Goal: Task Accomplishment & Management: Manage account settings

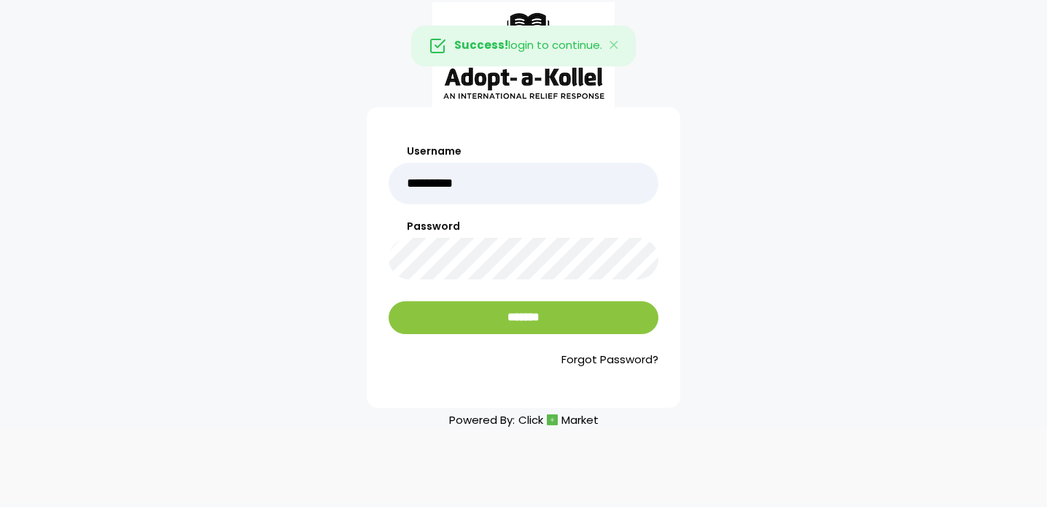
type input "*********"
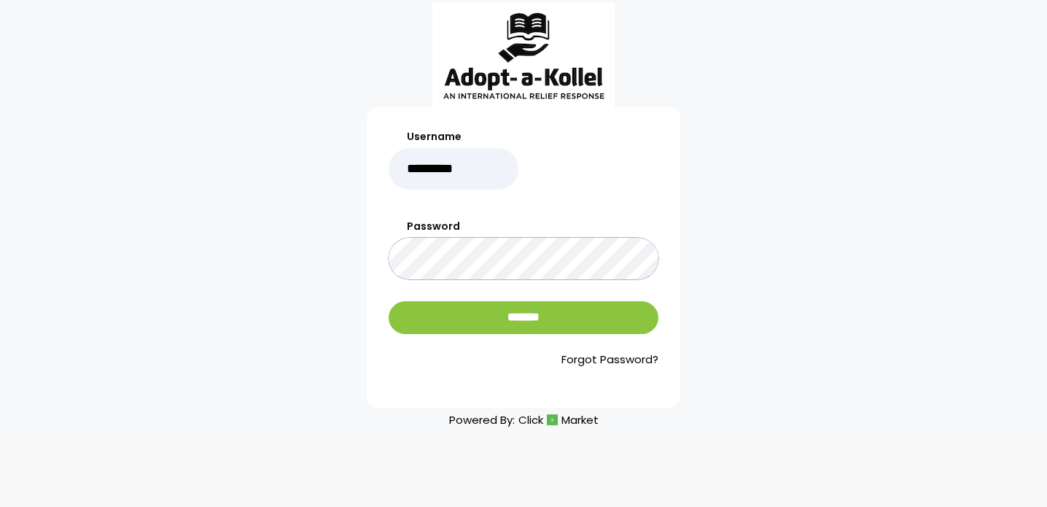
click at [389, 301] on input "*******" at bounding box center [524, 317] width 270 height 33
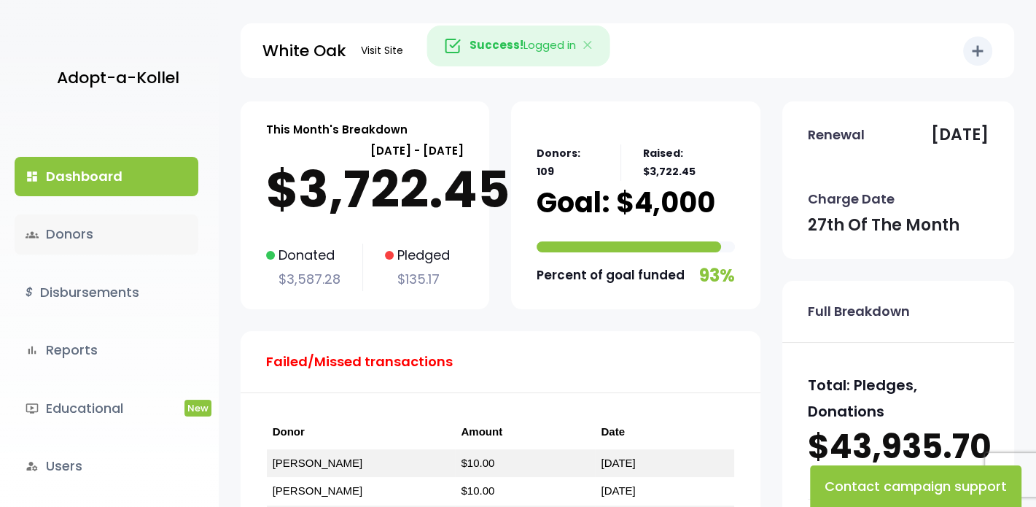
click at [88, 237] on link "groups Donors" at bounding box center [107, 233] width 184 height 39
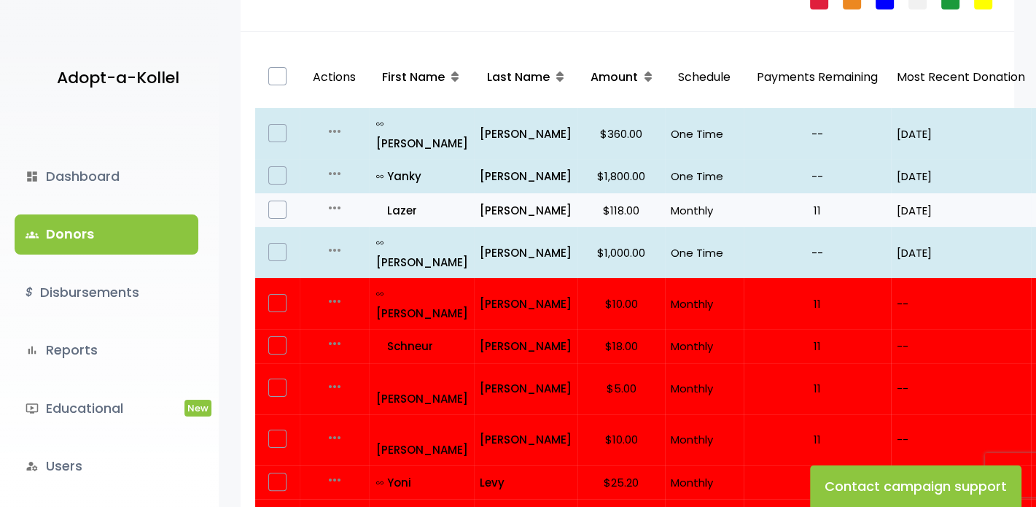
scroll to position [219, 0]
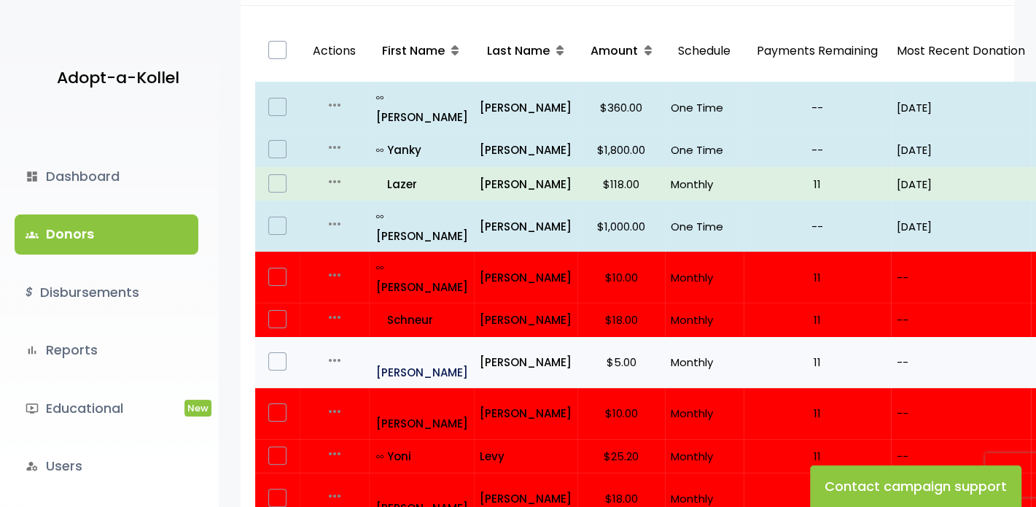
click at [432, 343] on p "all_inclusive Yehuda" at bounding box center [422, 362] width 92 height 39
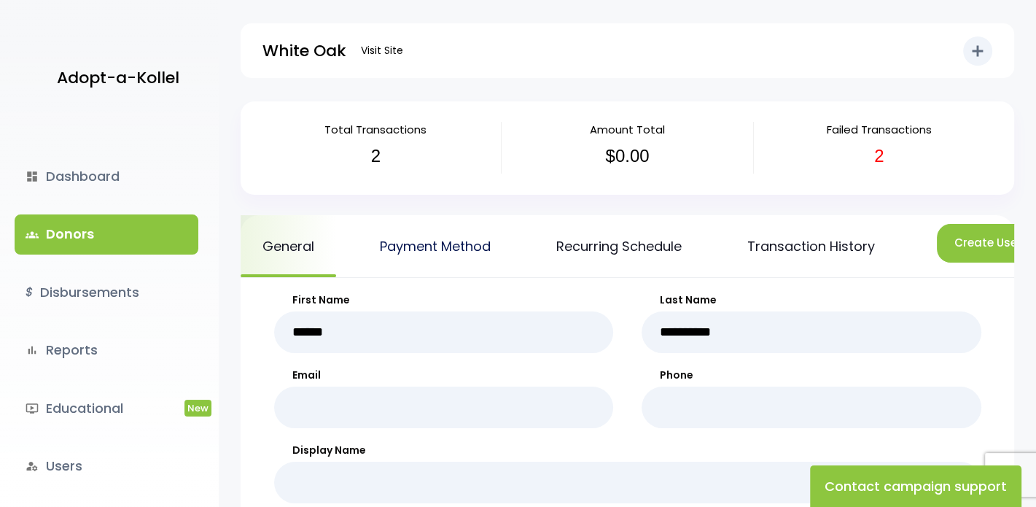
click at [441, 244] on link "Payment Method" at bounding box center [435, 246] width 155 height 62
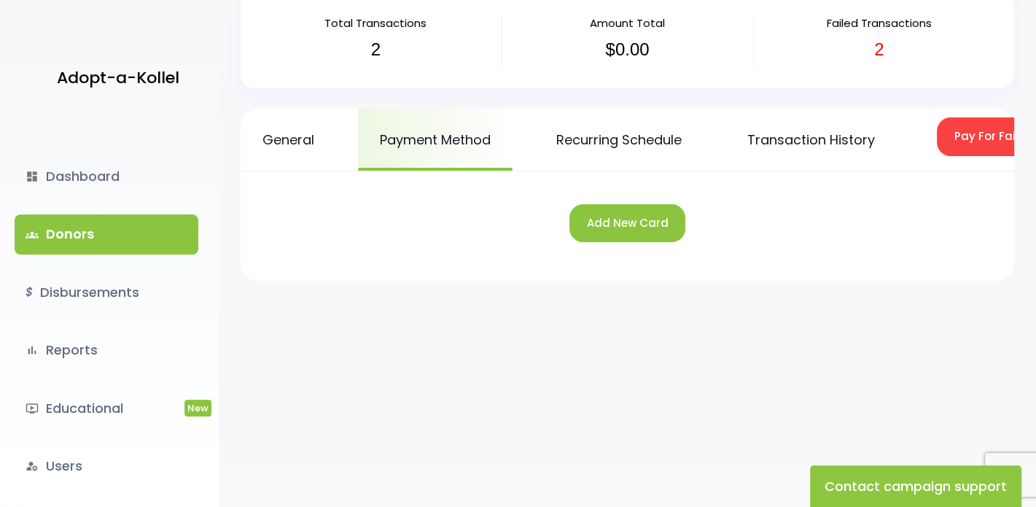
scroll to position [133, 0]
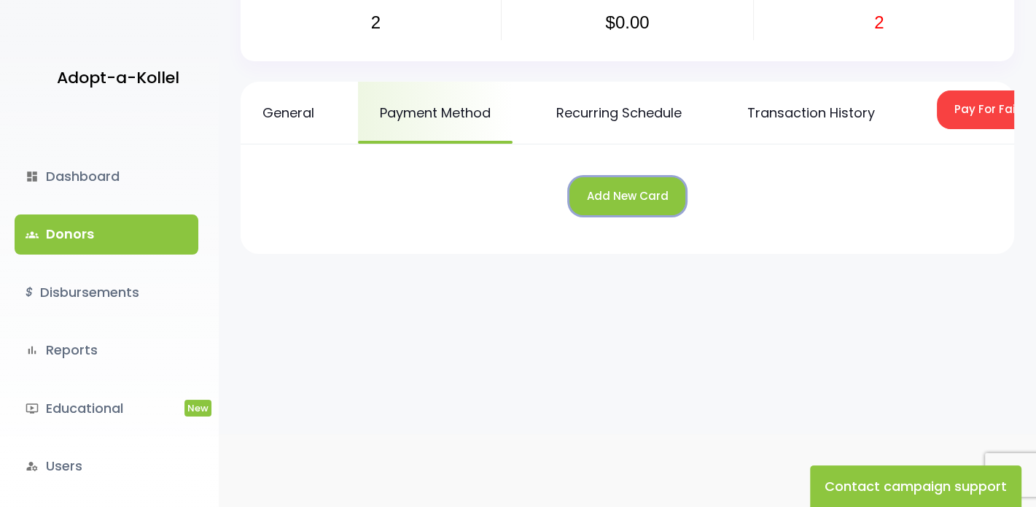
click at [641, 207] on button "Add New Card" at bounding box center [627, 196] width 116 height 39
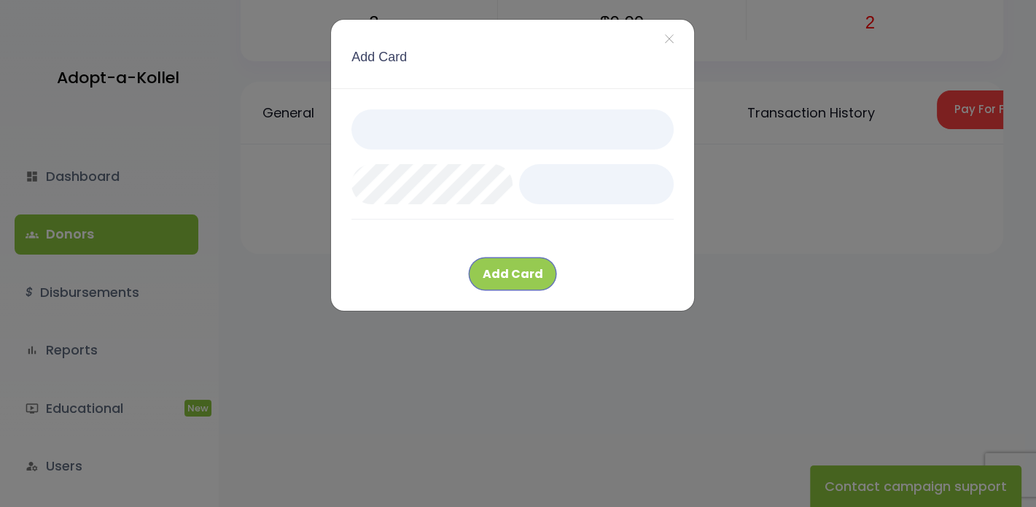
click at [526, 280] on button "Add Card" at bounding box center [512, 273] width 87 height 33
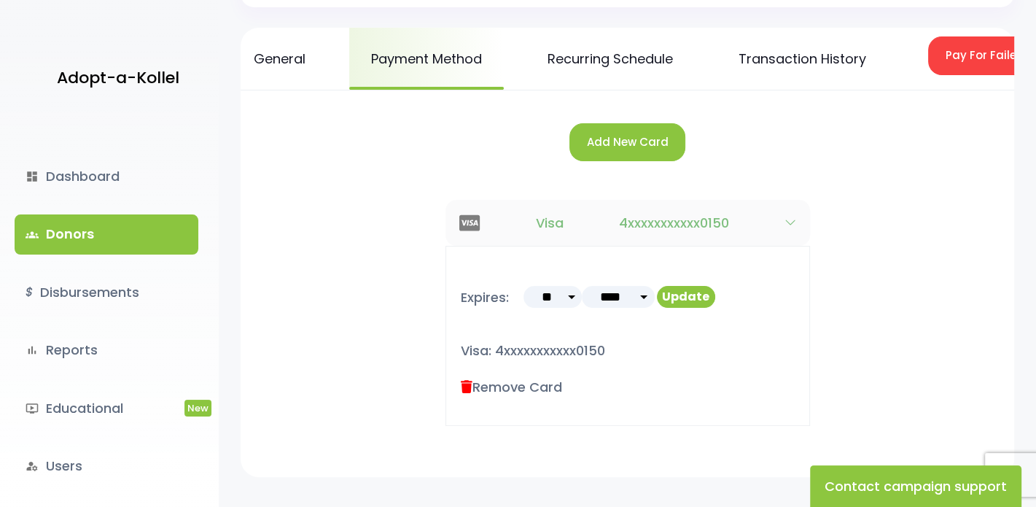
scroll to position [73, 0]
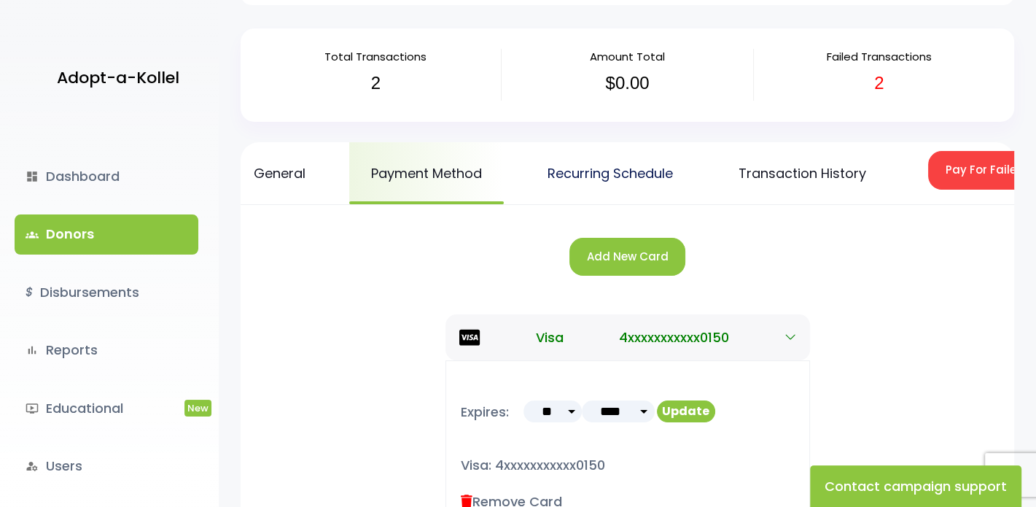
click at [603, 182] on link "Recurring Schedule" at bounding box center [610, 173] width 169 height 62
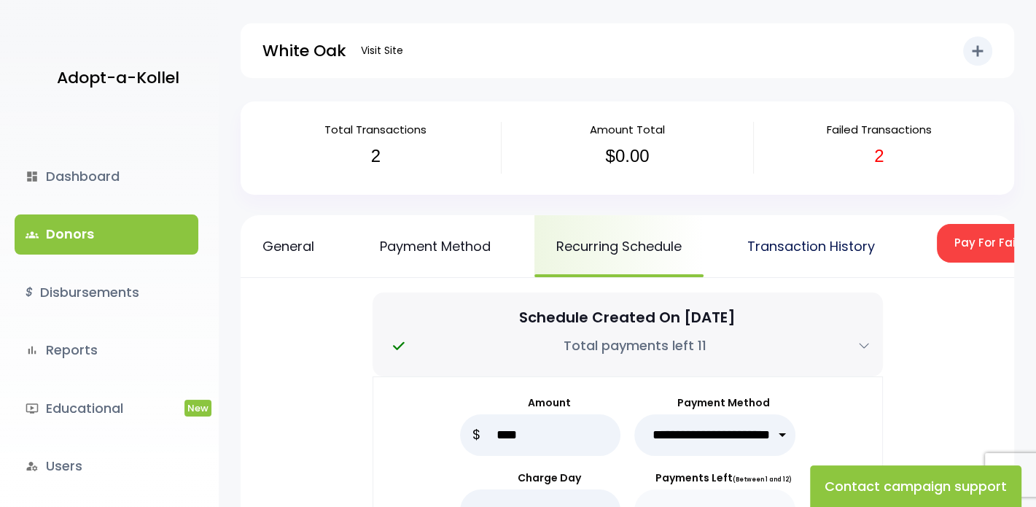
click at [834, 244] on link "Transaction History" at bounding box center [810, 246] width 171 height 62
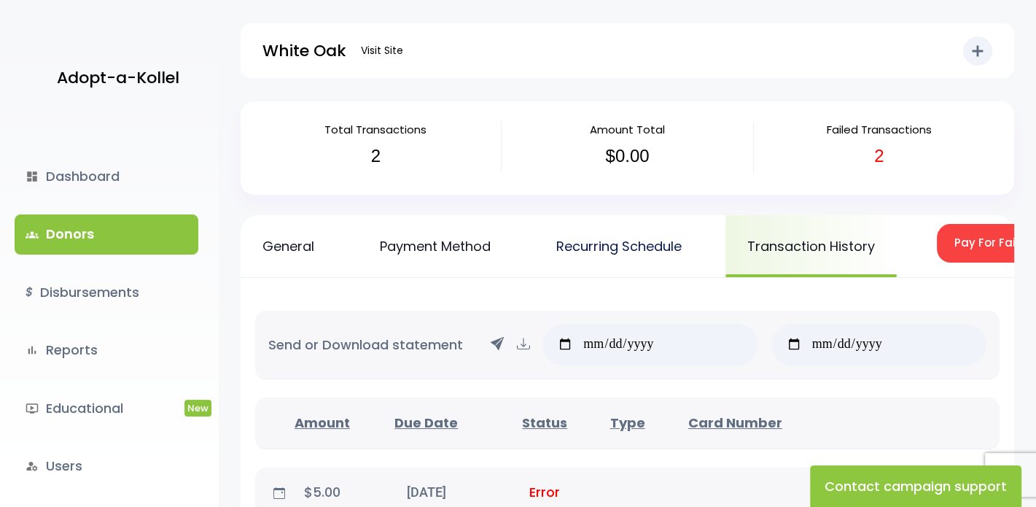
click at [604, 243] on link "Recurring Schedule" at bounding box center [618, 246] width 169 height 62
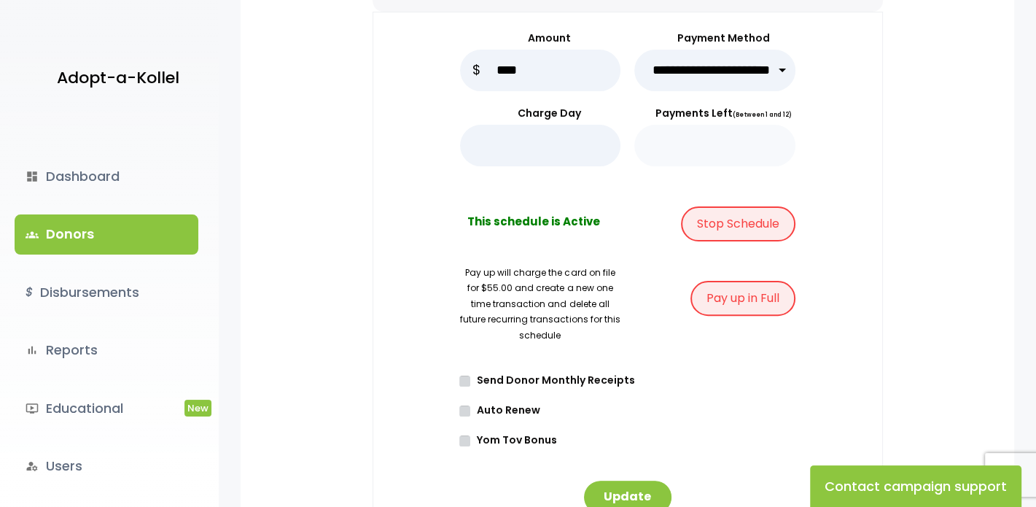
scroll to position [437, 0]
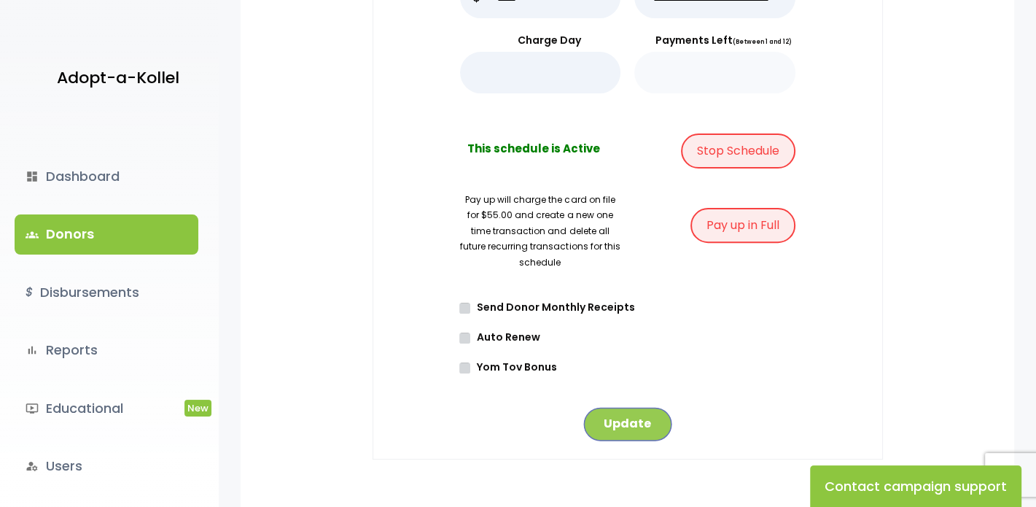
click at [634, 439] on button "Update" at bounding box center [627, 424] width 87 height 33
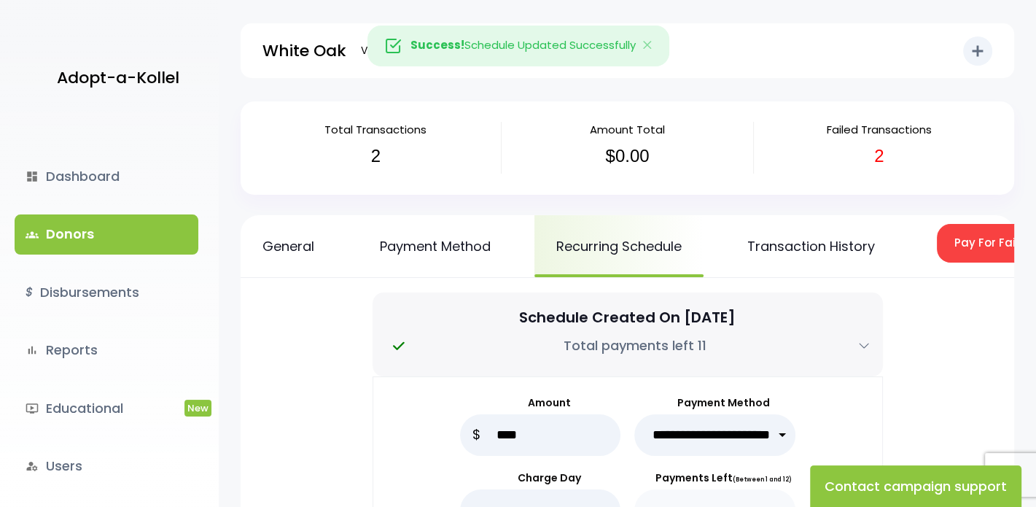
click at [76, 233] on link "groups Donors" at bounding box center [107, 233] width 184 height 39
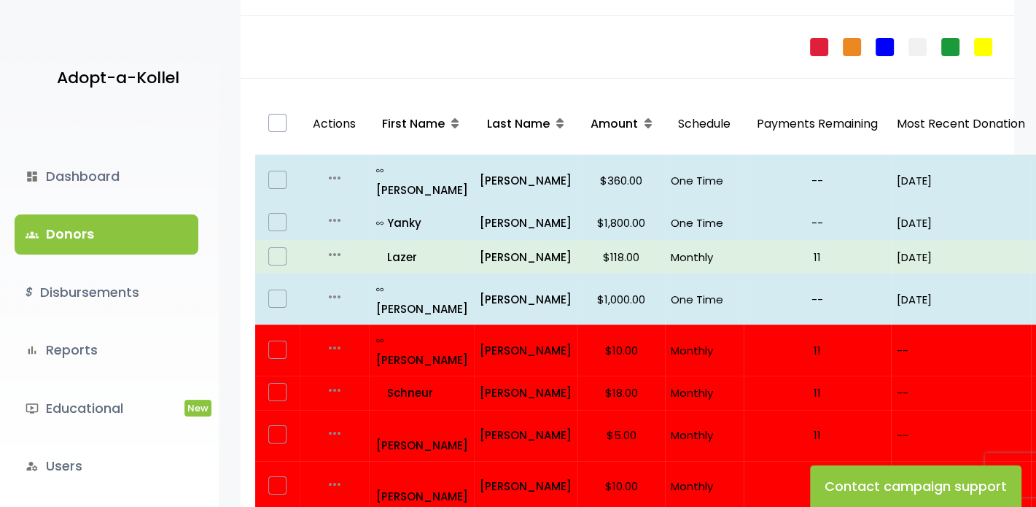
scroll to position [219, 0]
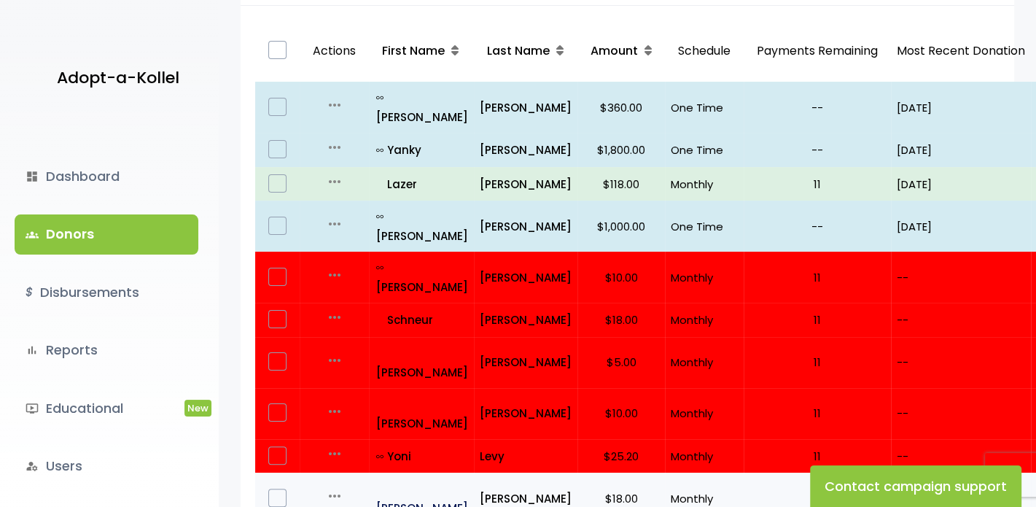
click at [443, 478] on p "all_inclusive [PERSON_NAME]" at bounding box center [422, 497] width 92 height 39
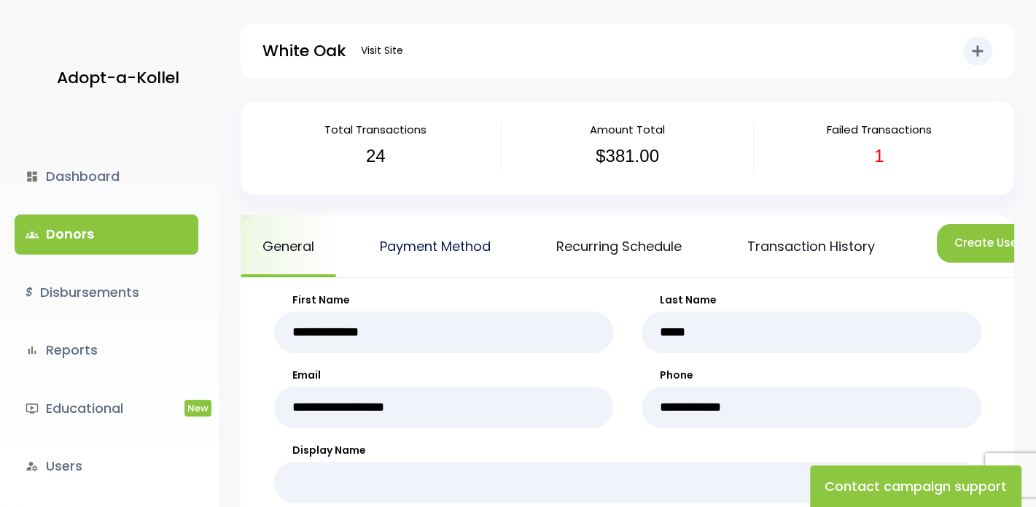
click at [455, 239] on link "Payment Method" at bounding box center [435, 246] width 155 height 62
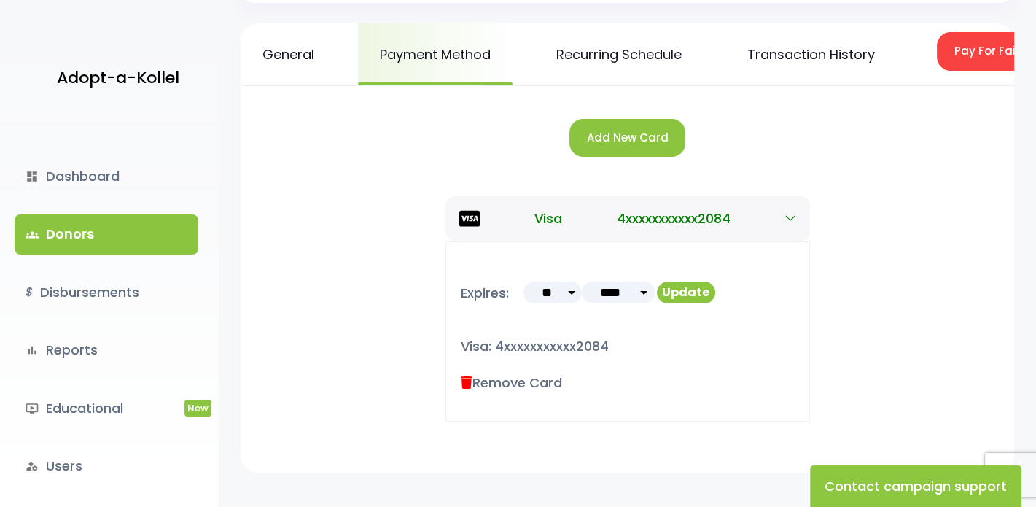
scroll to position [219, 0]
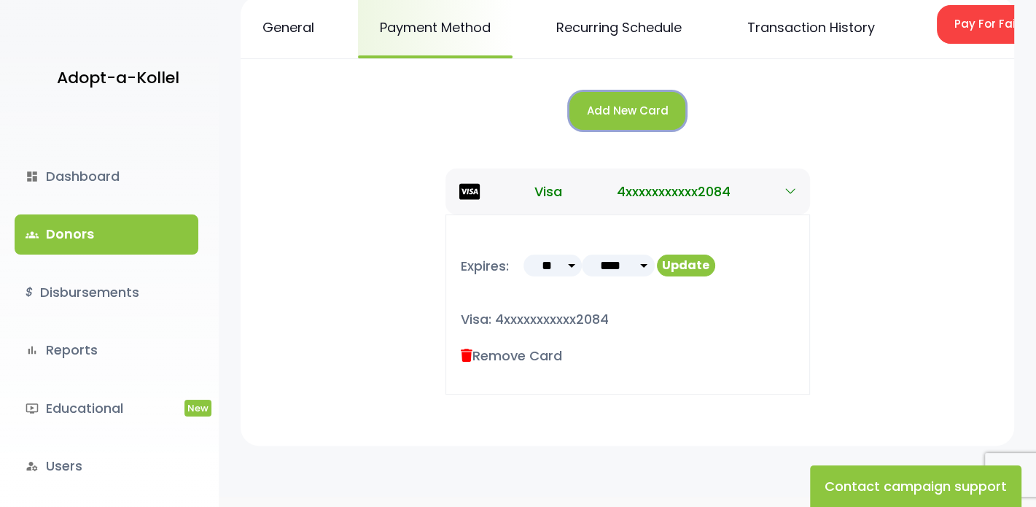
click at [641, 125] on button "Add New Card" at bounding box center [627, 111] width 116 height 39
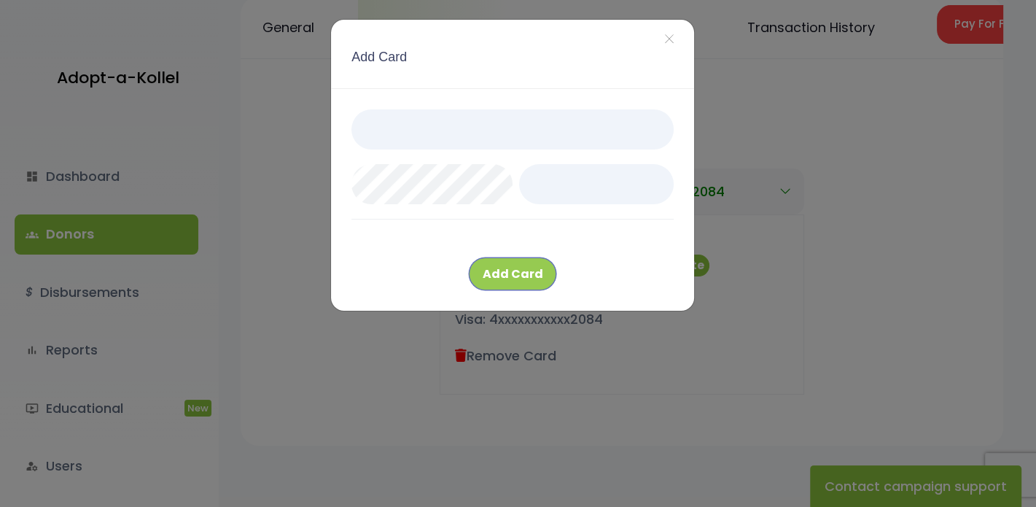
click at [532, 279] on button "Add Card" at bounding box center [512, 273] width 87 height 33
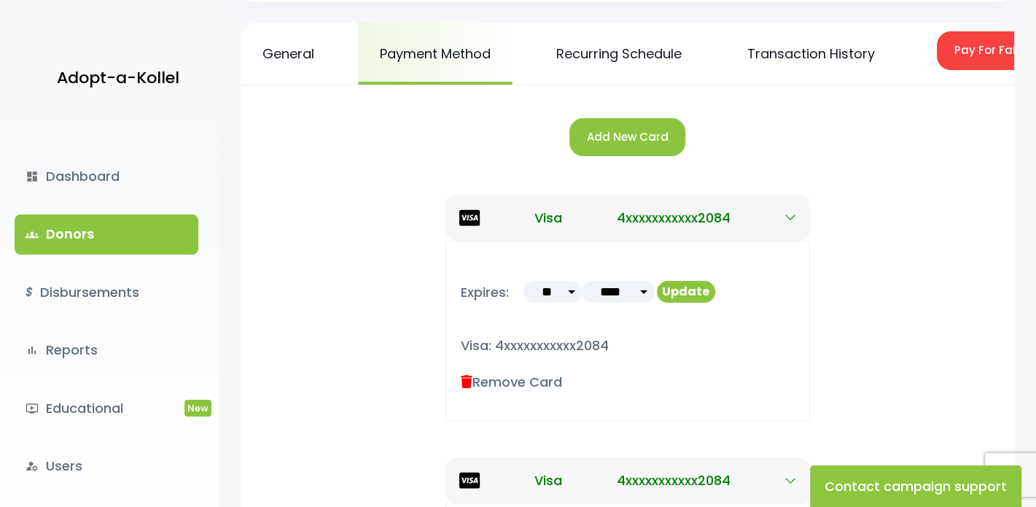
scroll to position [343, 0]
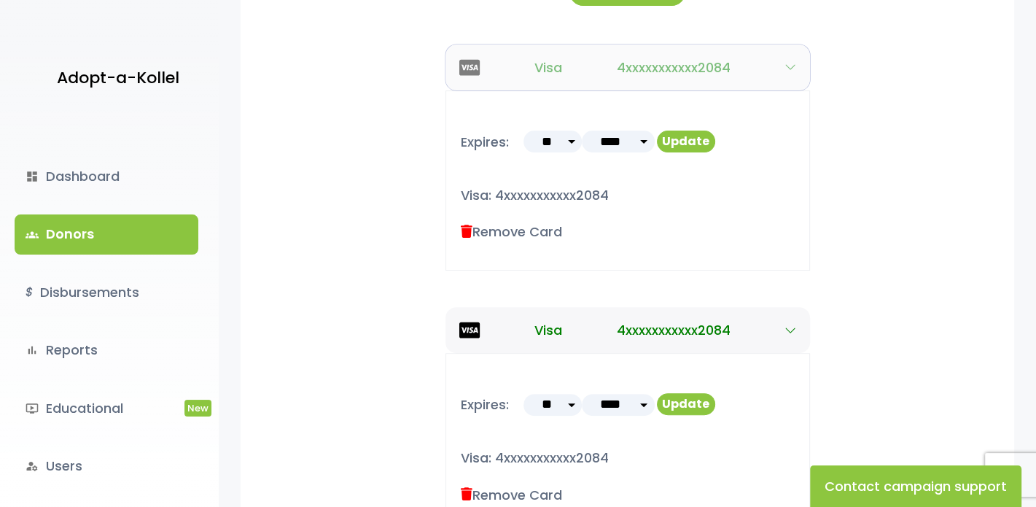
click at [793, 72] on icon "button" at bounding box center [791, 67] width 12 height 12
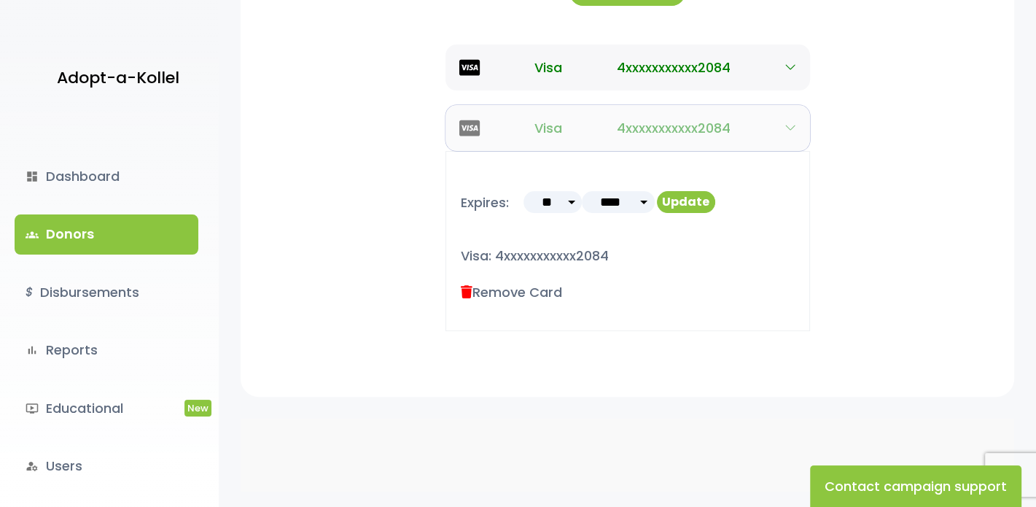
click at [783, 138] on button "Visa 4xxxxxxxxxxx2084" at bounding box center [628, 128] width 365 height 46
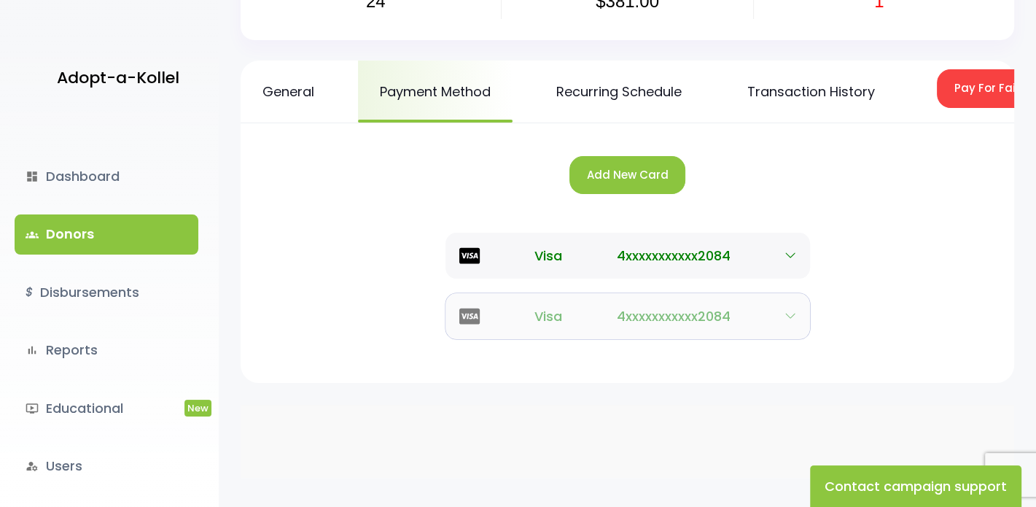
scroll to position [165, 0]
click at [700, 314] on span "4xxxxxxxxxxx2084" at bounding box center [674, 316] width 114 height 20
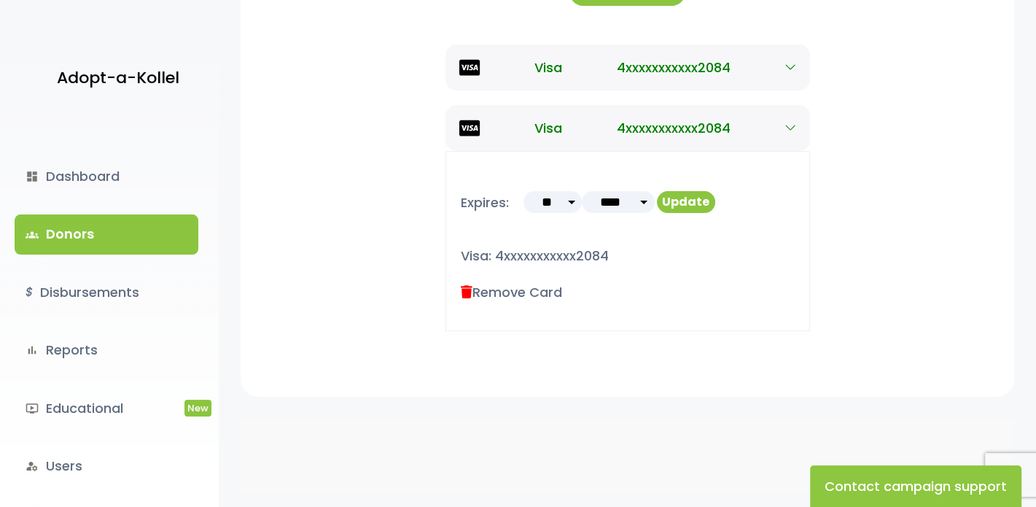
click at [526, 302] on label "Remove Card" at bounding box center [511, 292] width 101 height 20
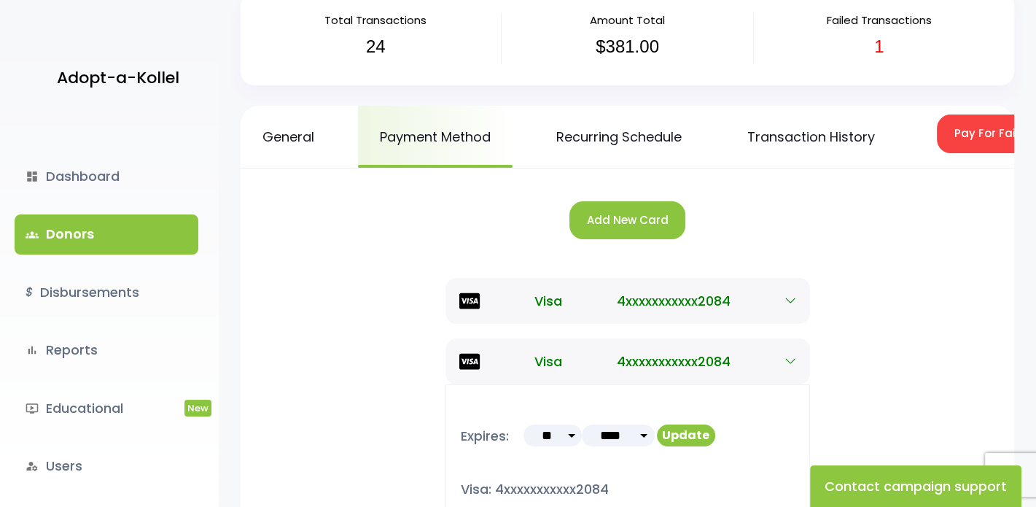
scroll to position [51, 0]
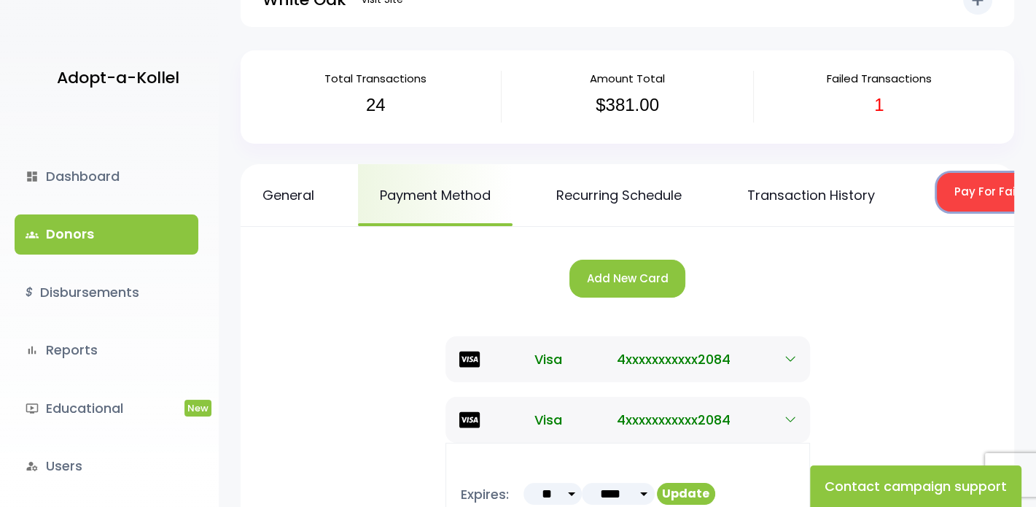
click at [974, 198] on button "Pay For Failed/Missed Transactions" at bounding box center [1056, 192] width 238 height 39
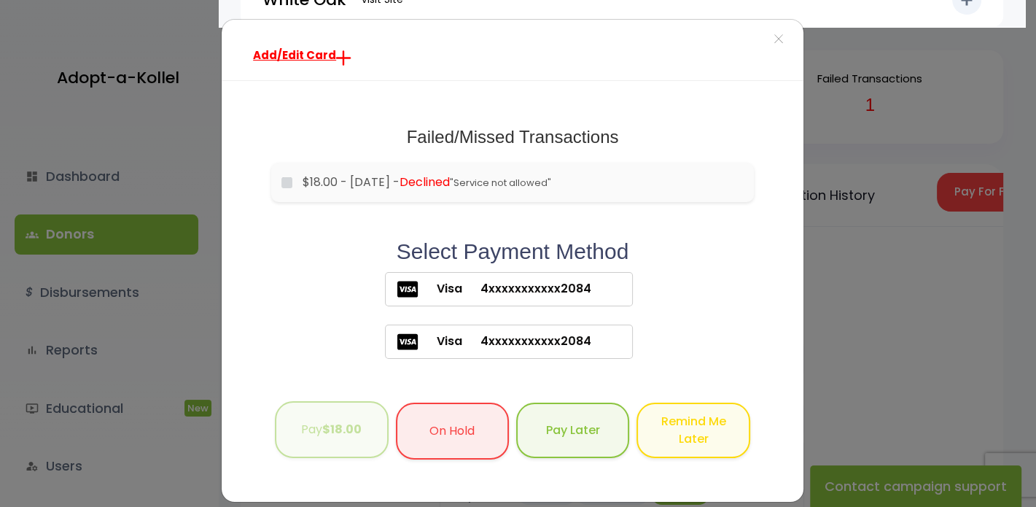
click at [309, 434] on button "Pay $18.00" at bounding box center [331, 430] width 113 height 58
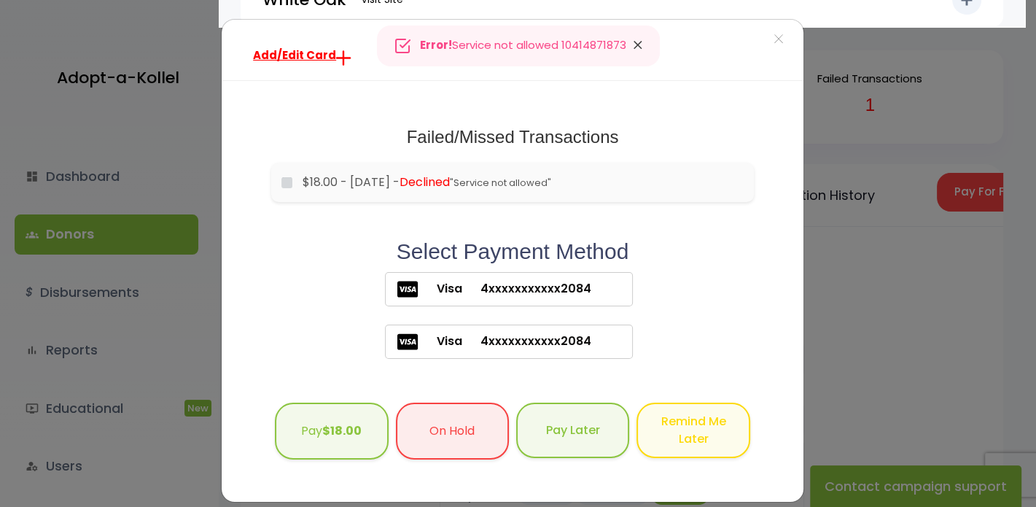
click at [637, 42] on icon "Close" at bounding box center [638, 45] width 15 height 20
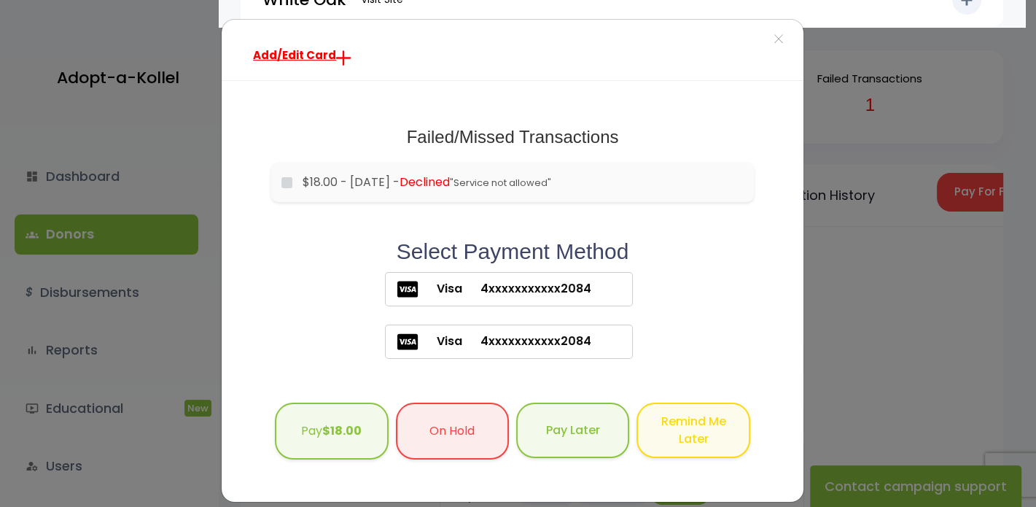
click at [560, 286] on span "4xxxxxxxxxxx2084" at bounding box center [526, 288] width 129 height 17
click at [322, 427] on b "$18.00" at bounding box center [341, 429] width 39 height 17
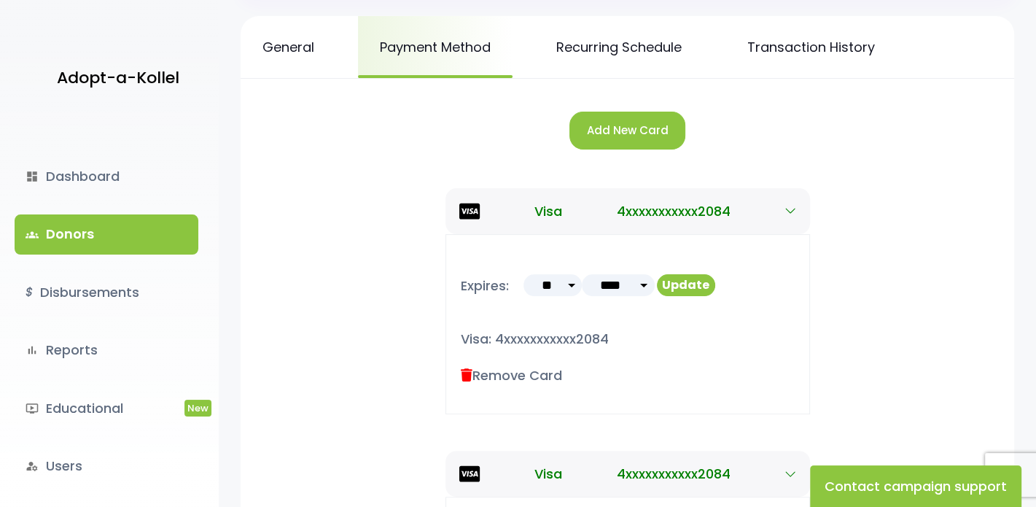
scroll to position [197, 0]
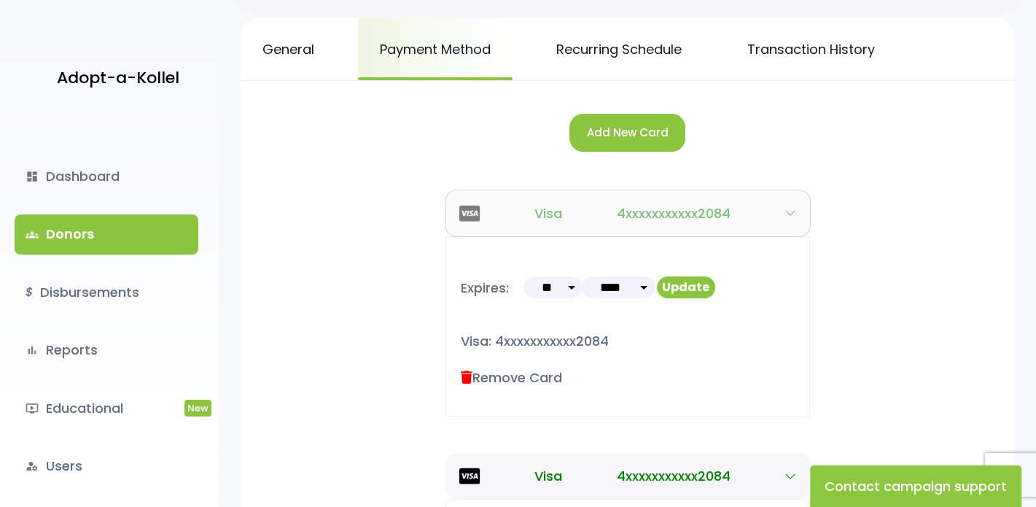
click at [793, 209] on icon "button" at bounding box center [791, 213] width 12 height 12
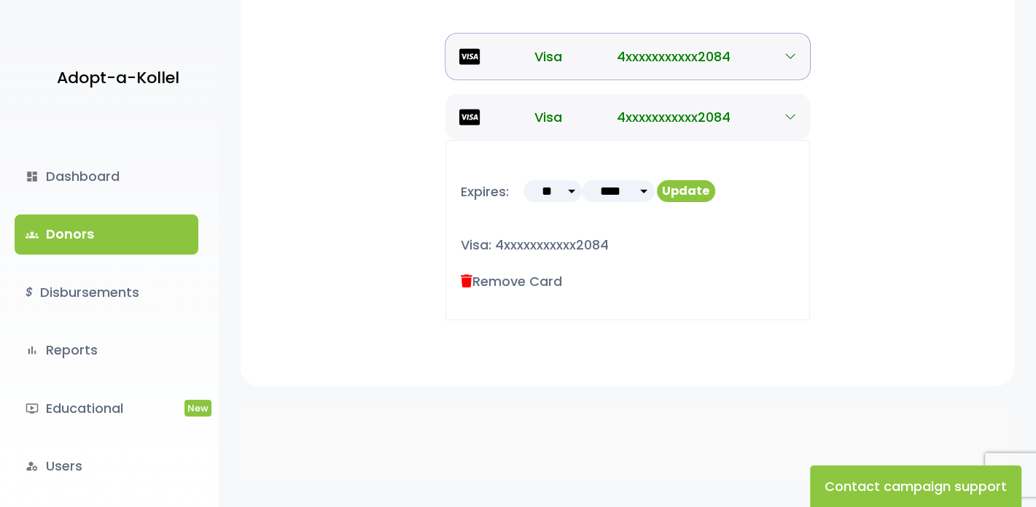
scroll to position [355, 0]
click at [539, 276] on label "Remove Card" at bounding box center [511, 280] width 101 height 20
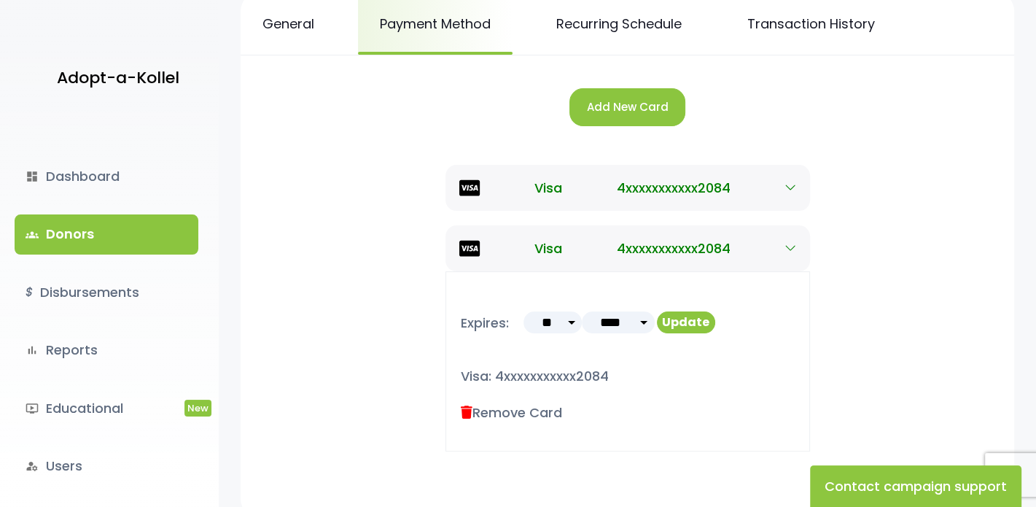
scroll to position [136, 0]
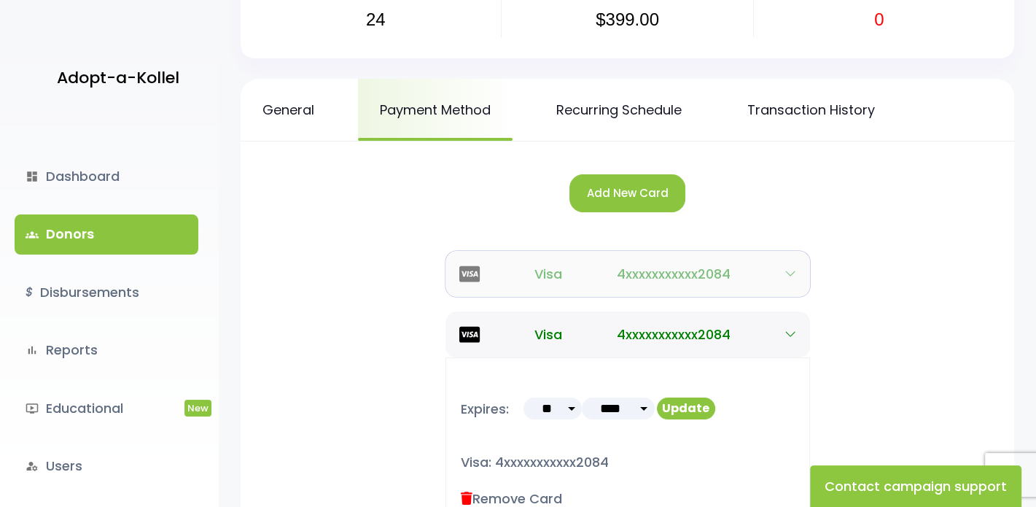
click at [556, 276] on span "Visa" at bounding box center [548, 274] width 28 height 20
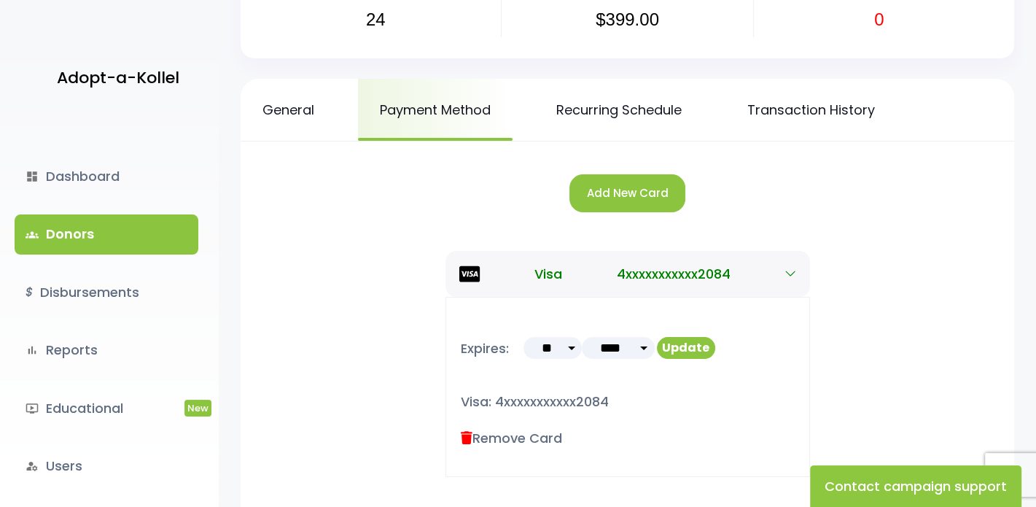
click at [468, 437] on icon at bounding box center [467, 438] width 12 height 13
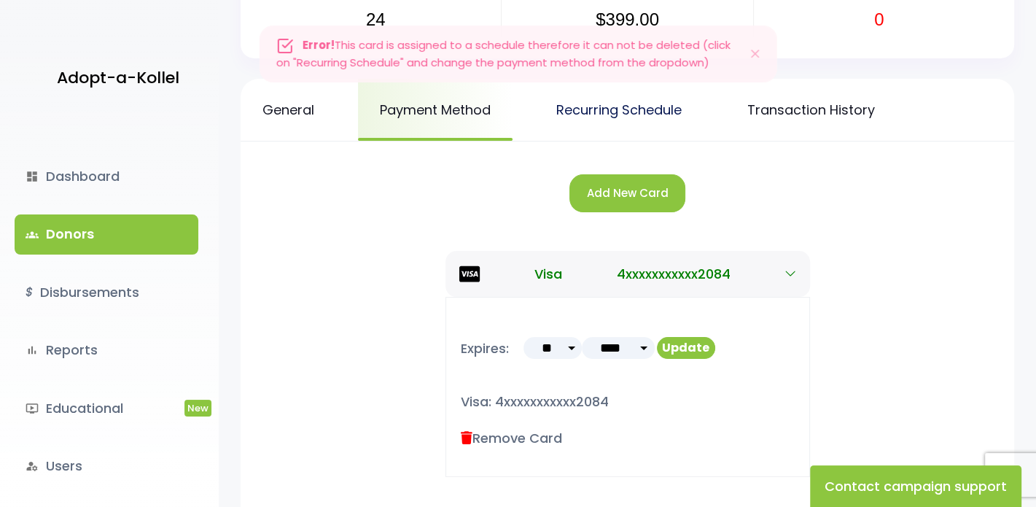
click at [629, 112] on link "Recurring Schedule" at bounding box center [618, 110] width 169 height 62
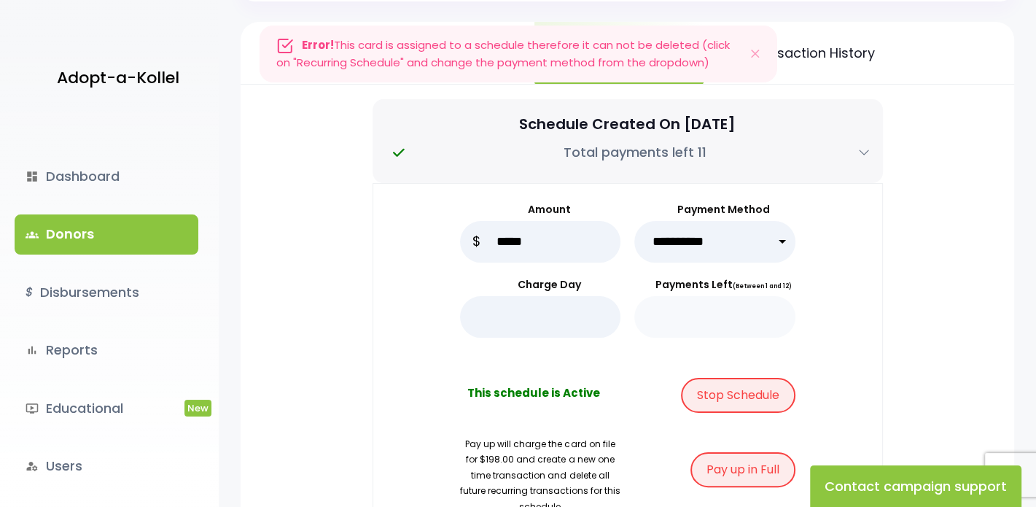
scroll to position [219, 0]
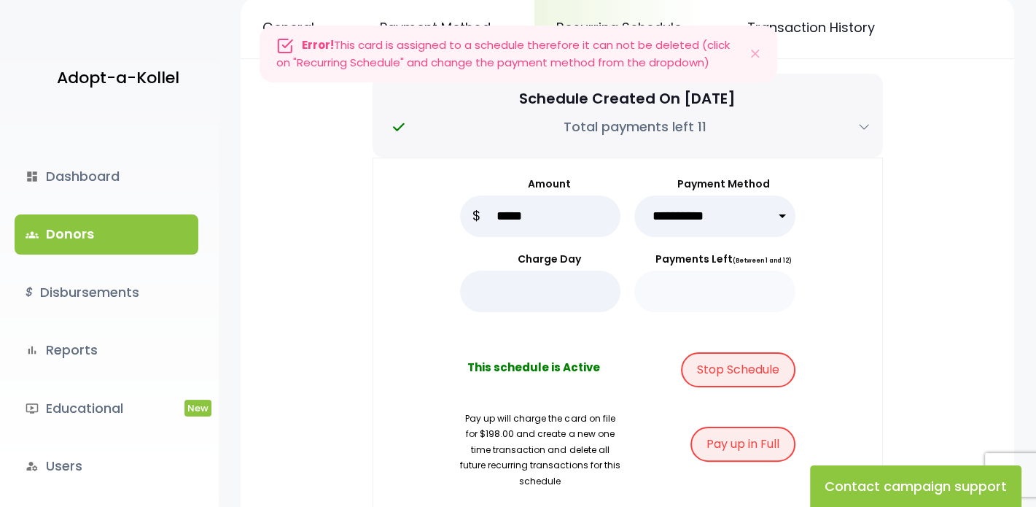
click at [779, 215] on select "**********" at bounding box center [714, 216] width 161 height 42
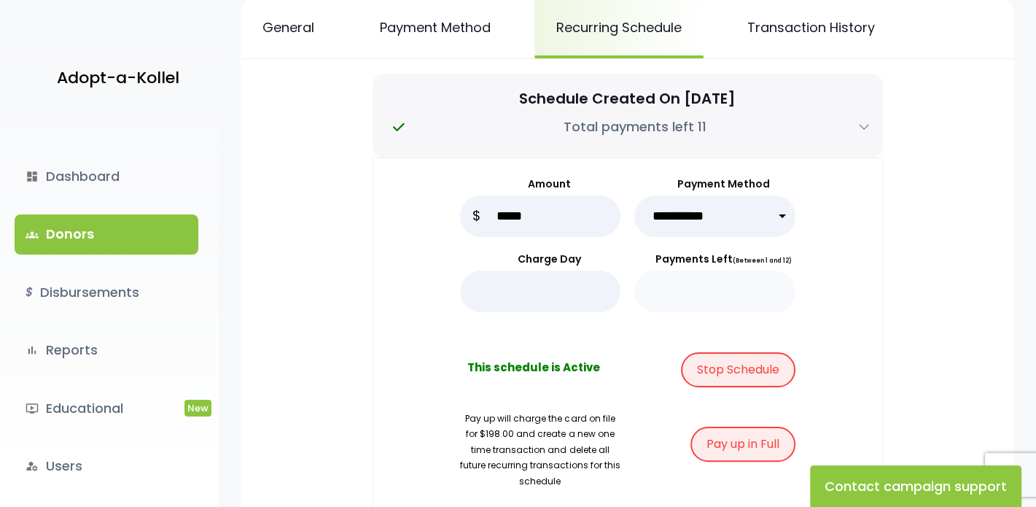
click at [634, 195] on select "**********" at bounding box center [714, 216] width 161 height 42
click at [432, 26] on link "Payment Method" at bounding box center [435, 27] width 155 height 62
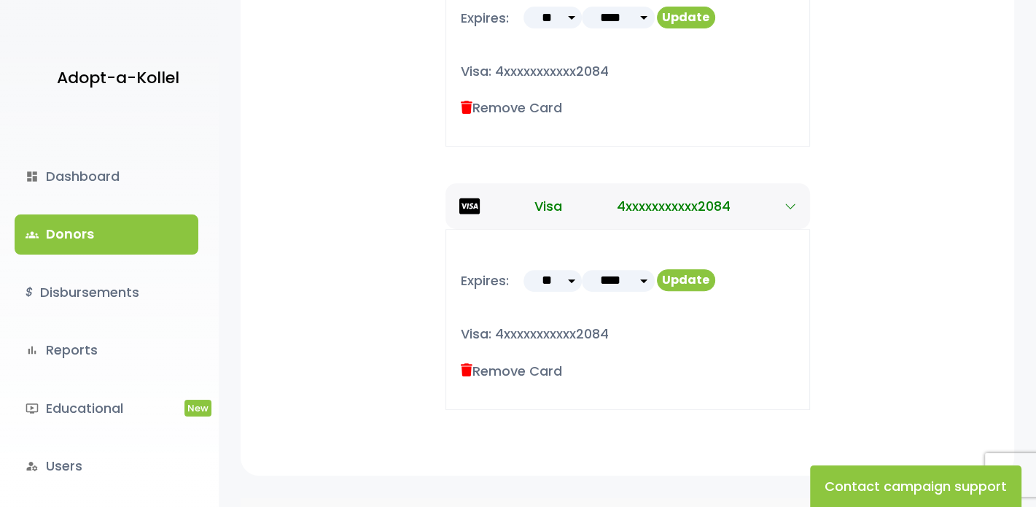
scroll to position [510, 0]
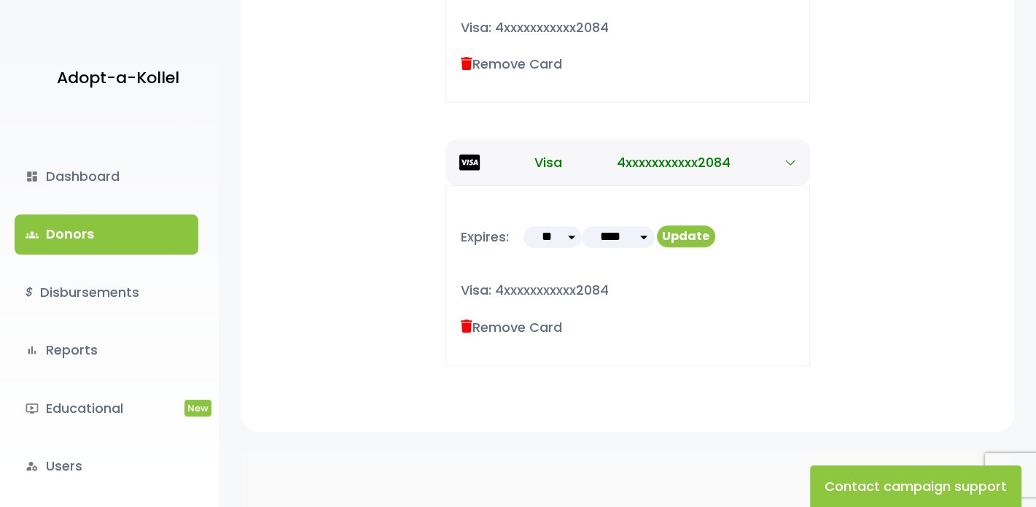
click at [493, 324] on label "Remove Card" at bounding box center [511, 327] width 101 height 20
click at [465, 324] on icon at bounding box center [467, 326] width 12 height 13
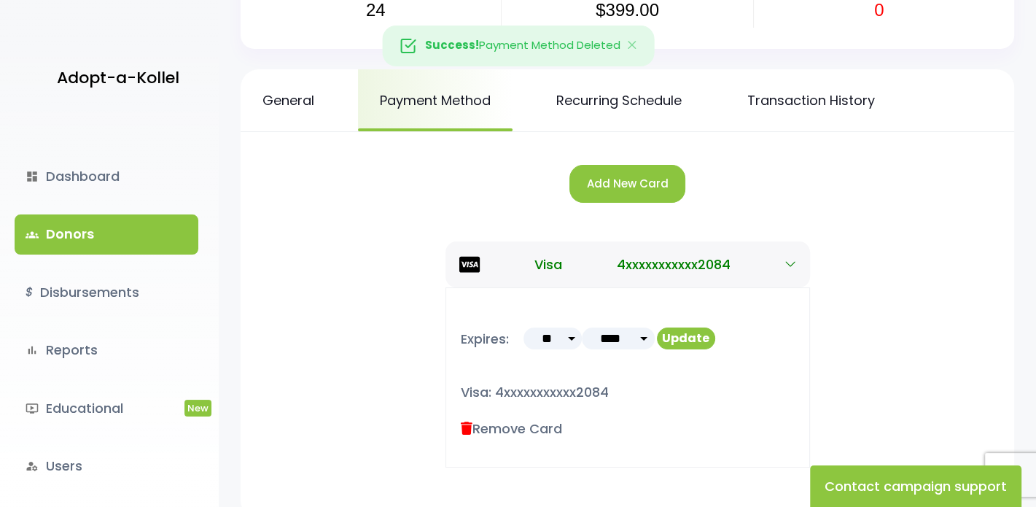
scroll to position [280, 0]
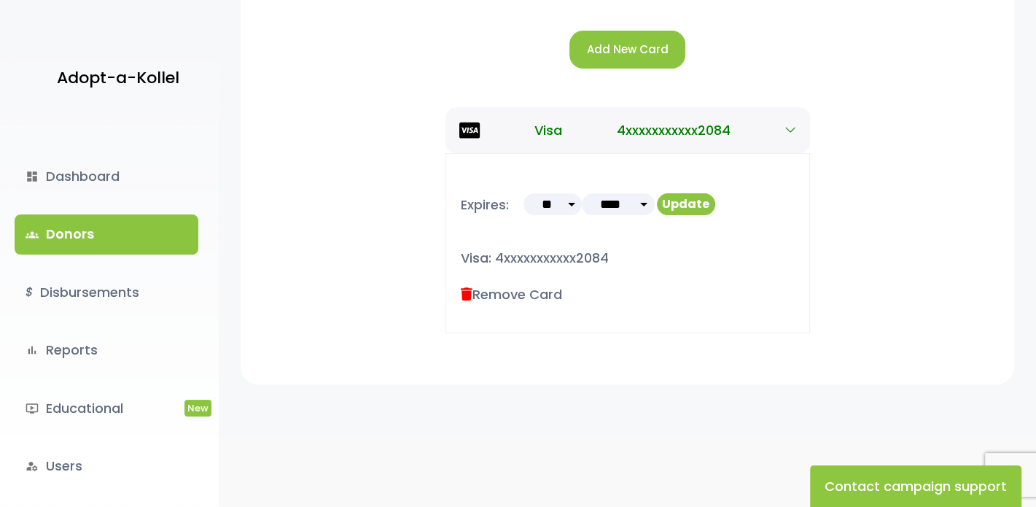
click at [464, 293] on icon at bounding box center [467, 294] width 12 height 13
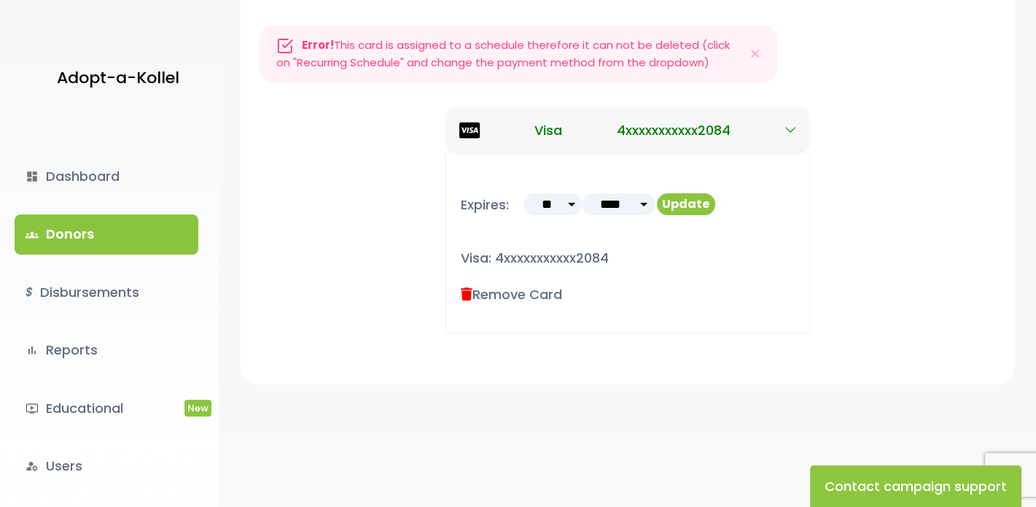
click at [464, 293] on icon at bounding box center [467, 294] width 12 height 13
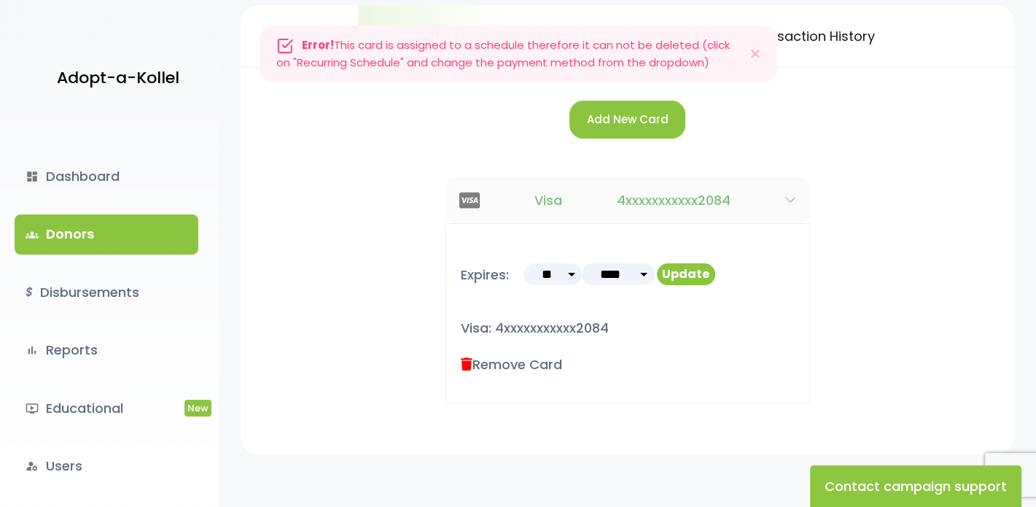
scroll to position [134, 0]
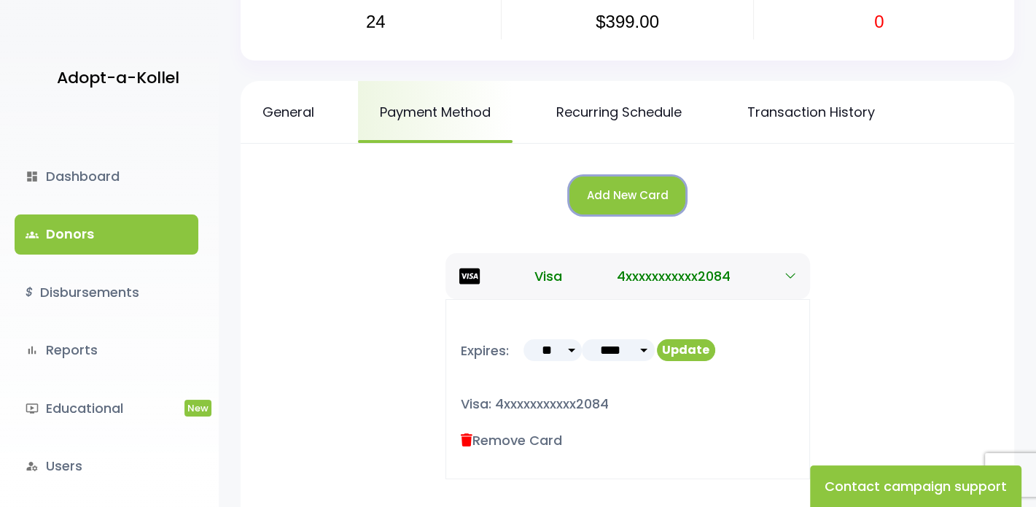
click at [629, 187] on button "Add New Card" at bounding box center [627, 195] width 116 height 39
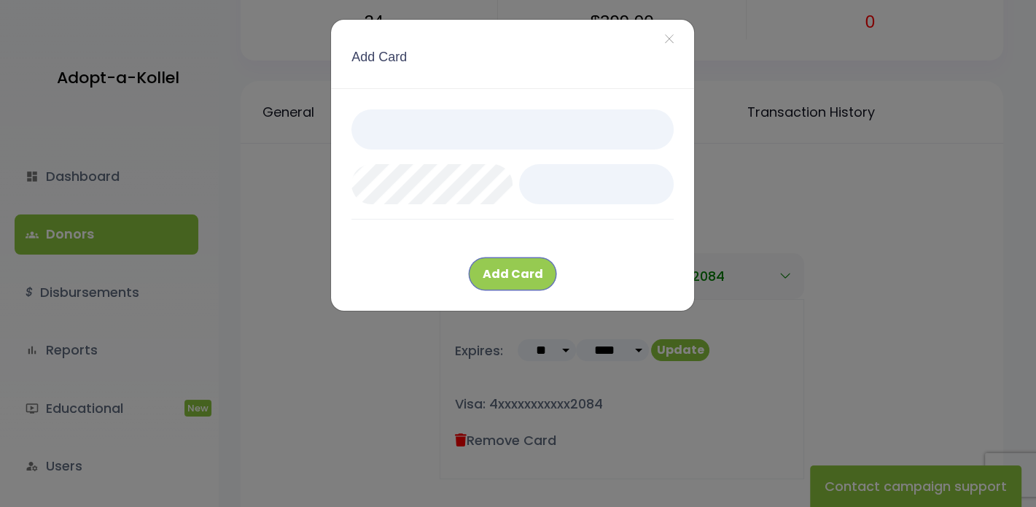
click at [516, 268] on button "Add Card" at bounding box center [512, 273] width 87 height 33
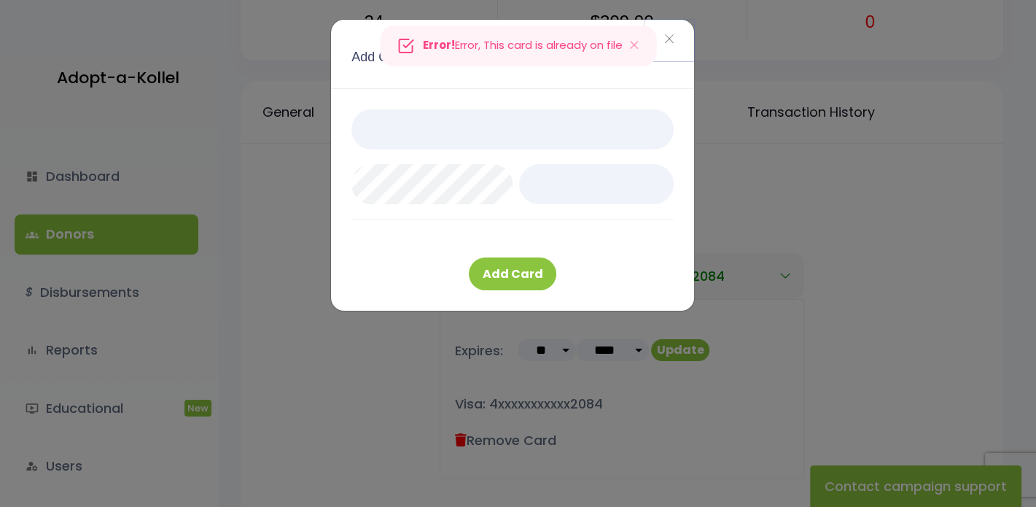
click at [665, 39] on span "×" at bounding box center [669, 39] width 10 height 31
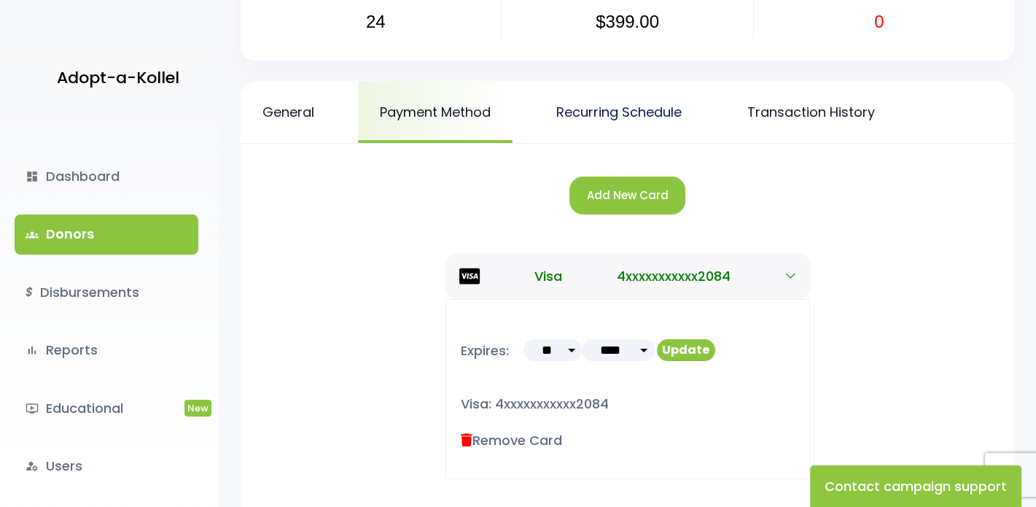
click at [651, 113] on link "Recurring Schedule" at bounding box center [618, 112] width 169 height 62
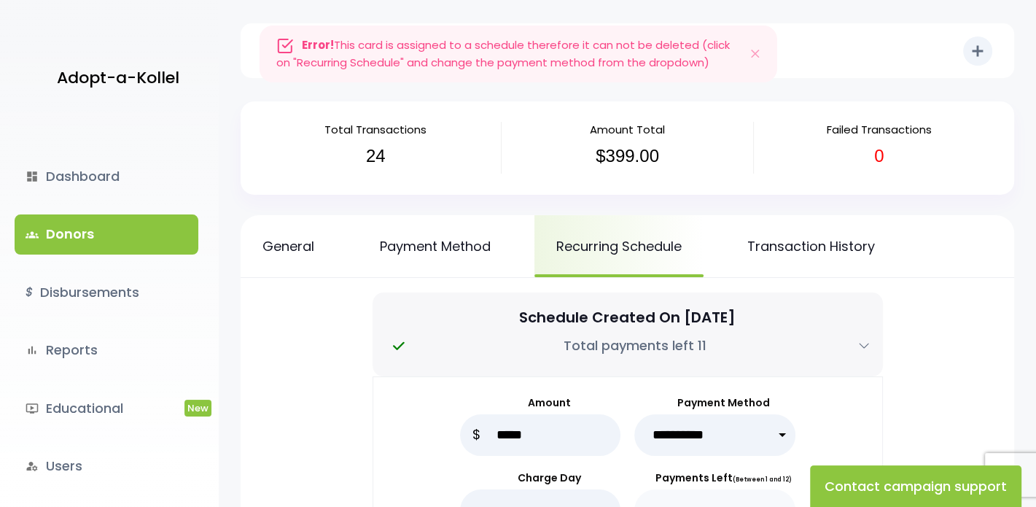
scroll to position [219, 0]
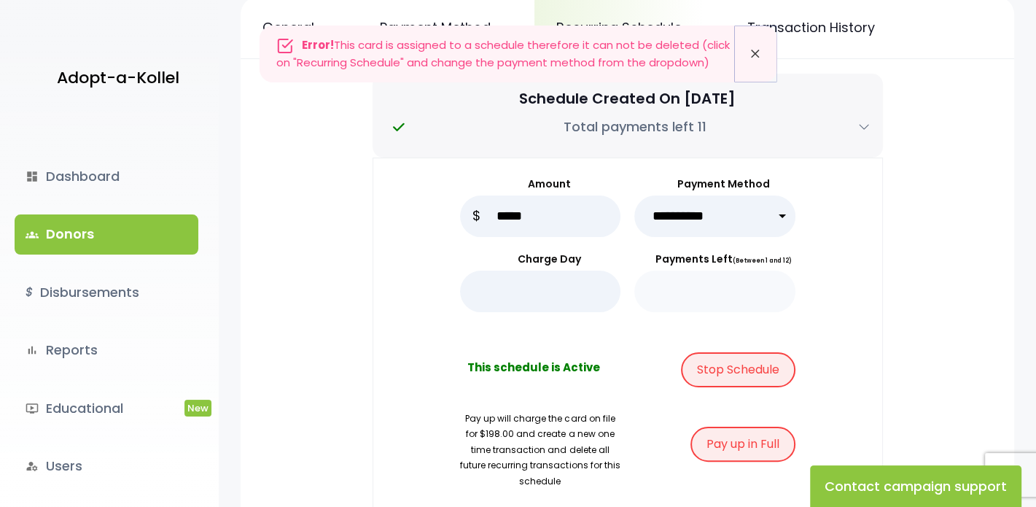
click at [759, 50] on icon "Close" at bounding box center [755, 54] width 15 height 20
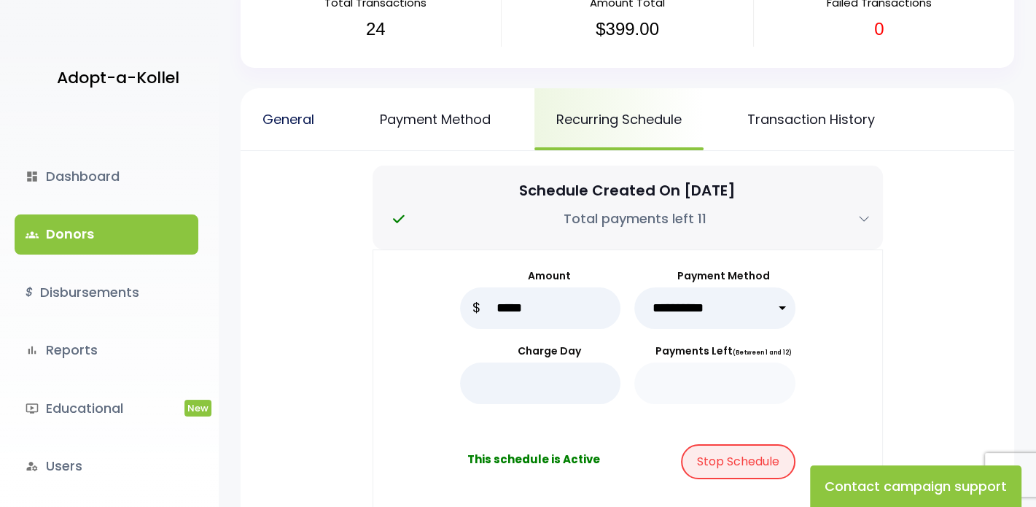
scroll to position [0, 0]
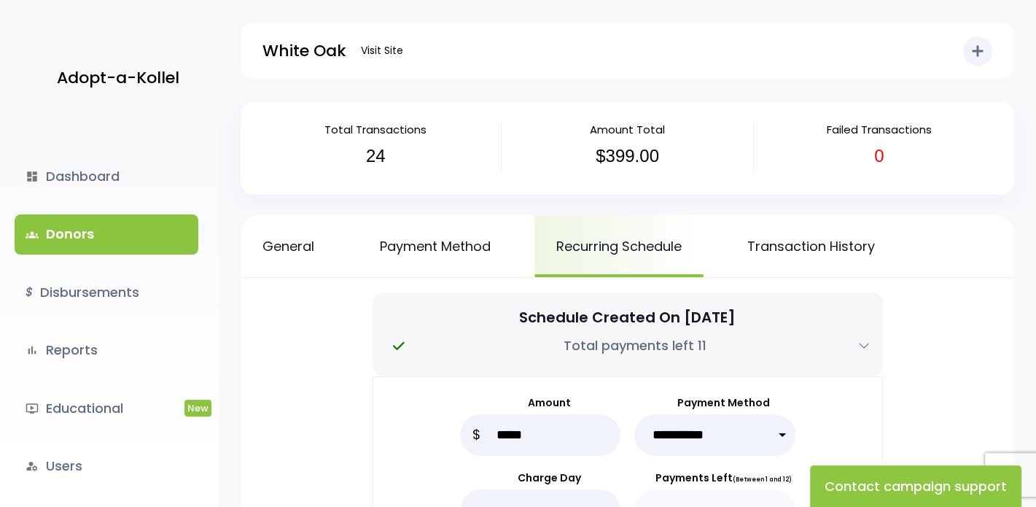
click at [97, 229] on link "groups Donors" at bounding box center [107, 233] width 184 height 39
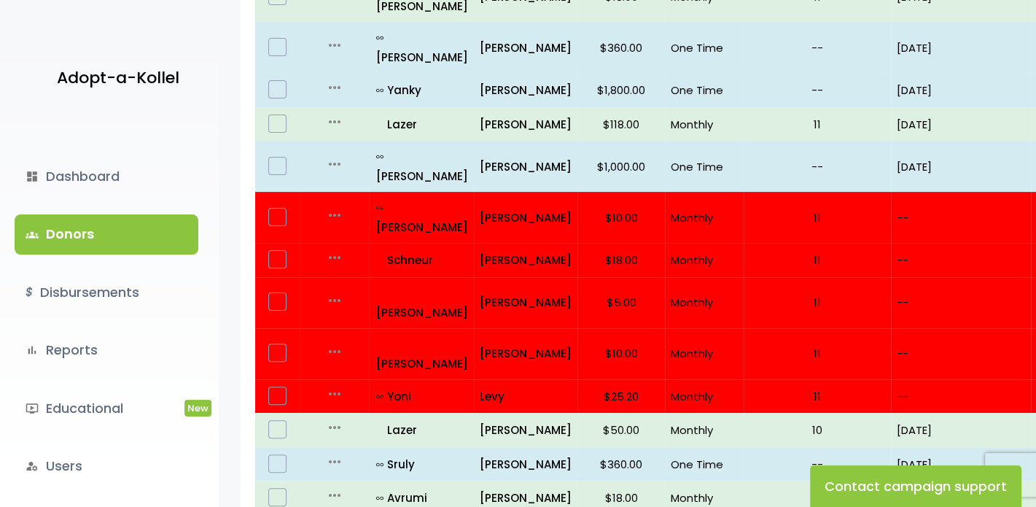
scroll to position [365, 0]
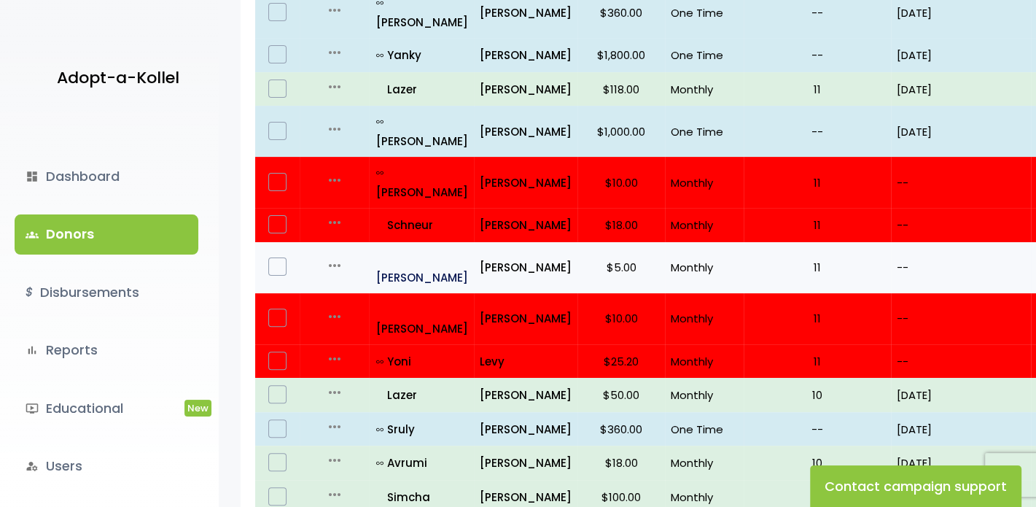
click at [402, 248] on p "all_inclusive Yehuda" at bounding box center [422, 267] width 92 height 39
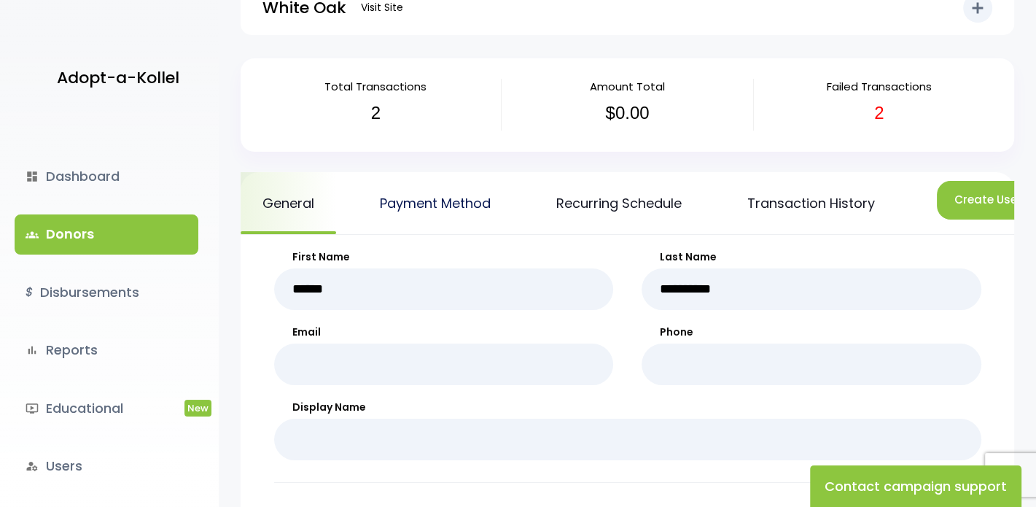
scroll to position [8, 0]
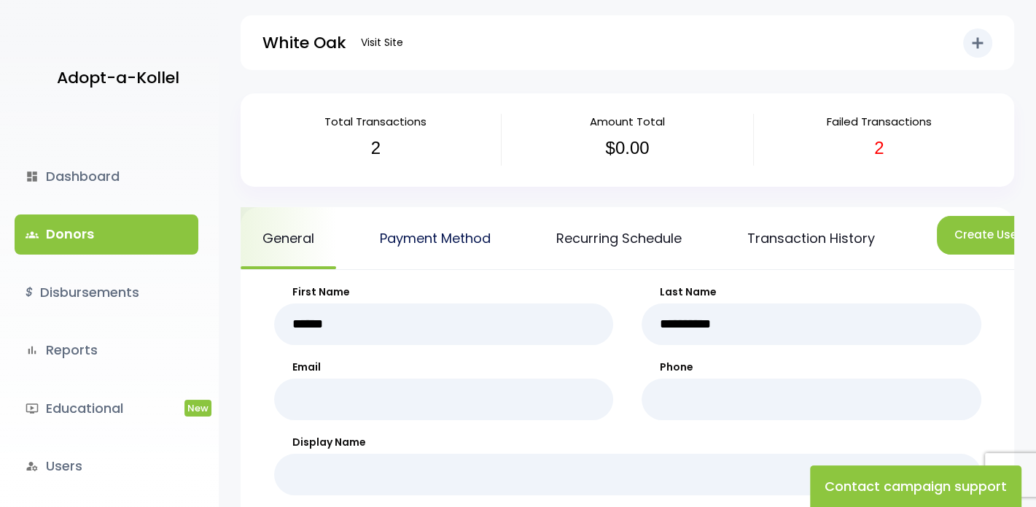
click at [435, 237] on link "Payment Method" at bounding box center [435, 238] width 155 height 62
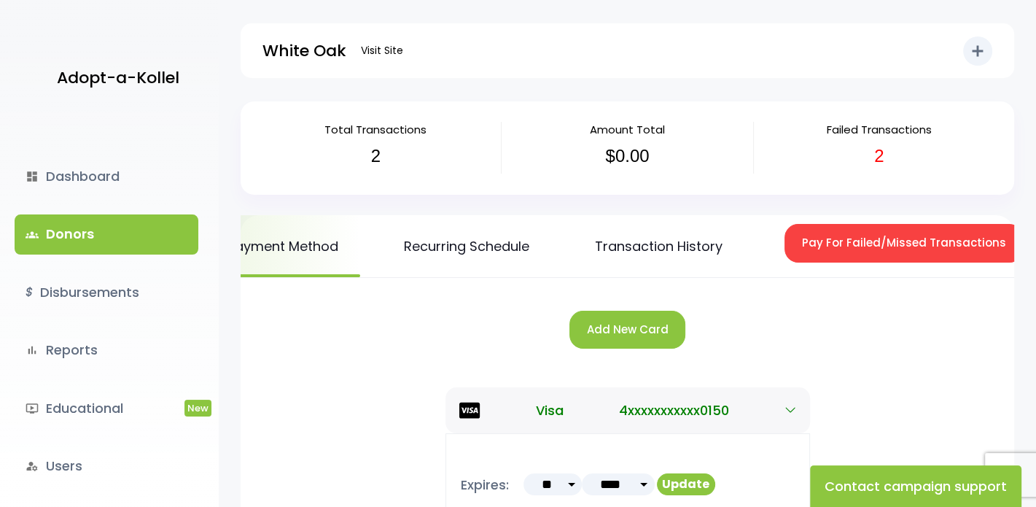
scroll to position [0, 170]
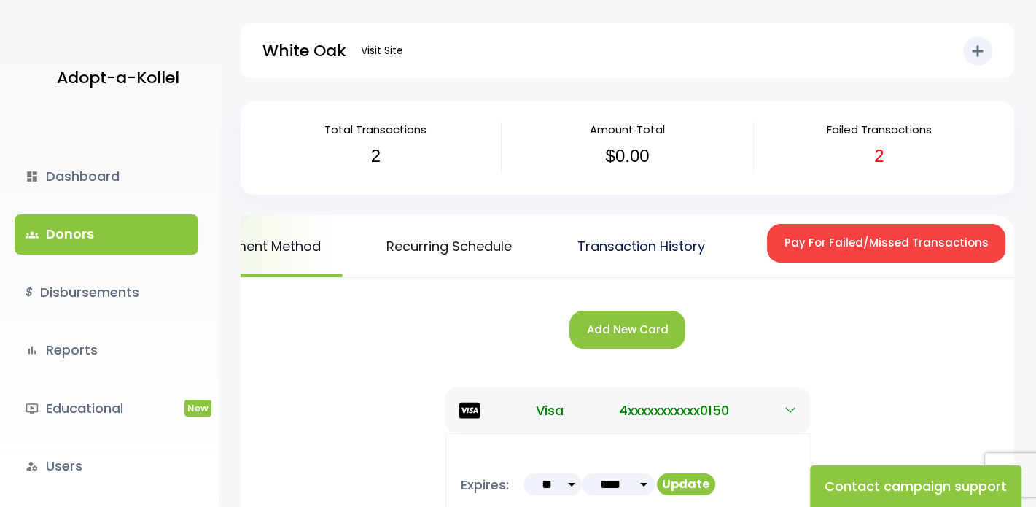
click at [660, 250] on link "Transaction History" at bounding box center [641, 246] width 171 height 62
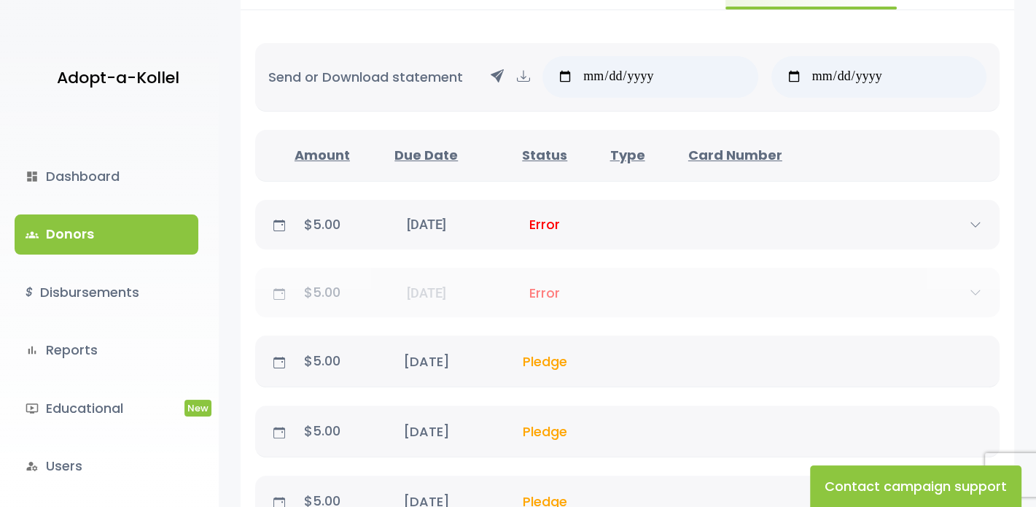
scroll to position [292, 0]
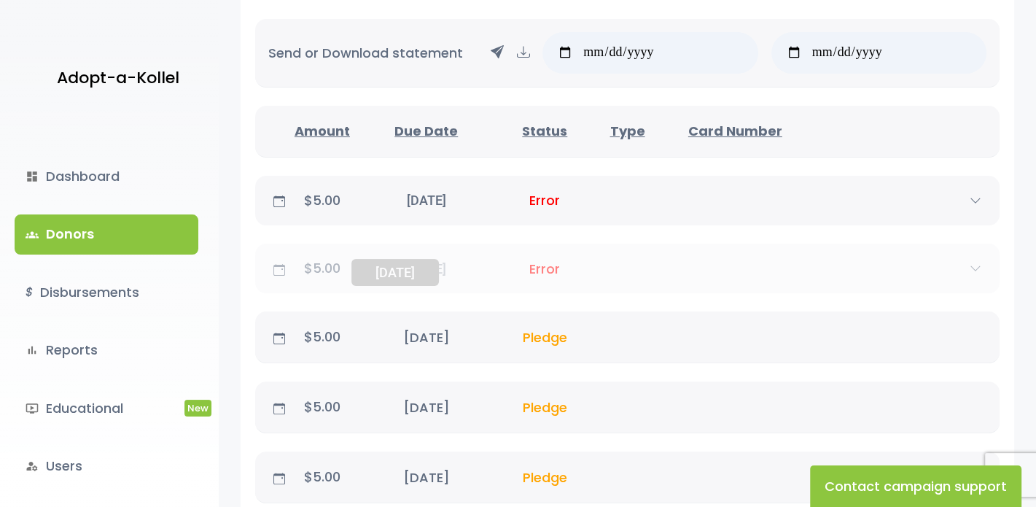
click at [424, 278] on div "[DATE] [DATE]" at bounding box center [426, 269] width 144 height 20
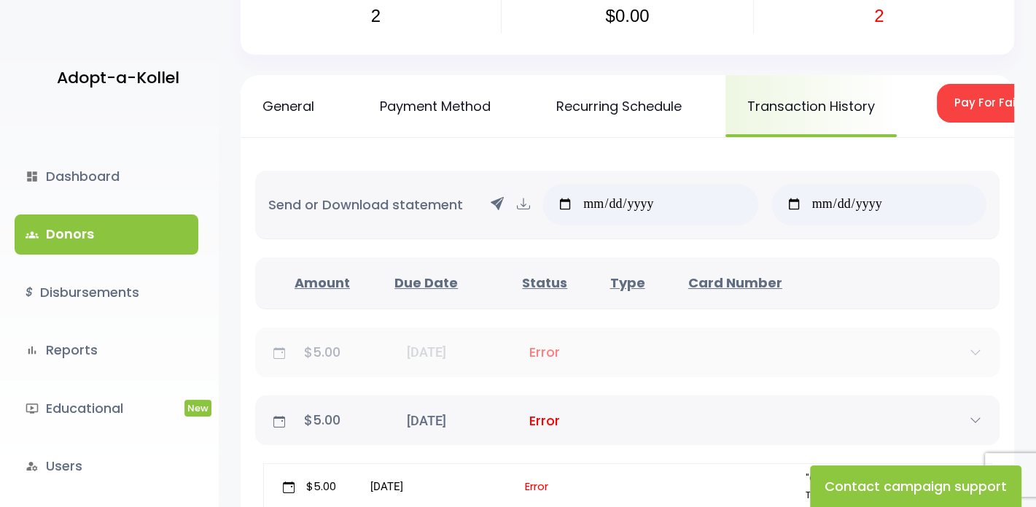
scroll to position [0, 0]
